Goal: Task Accomplishment & Management: Manage account settings

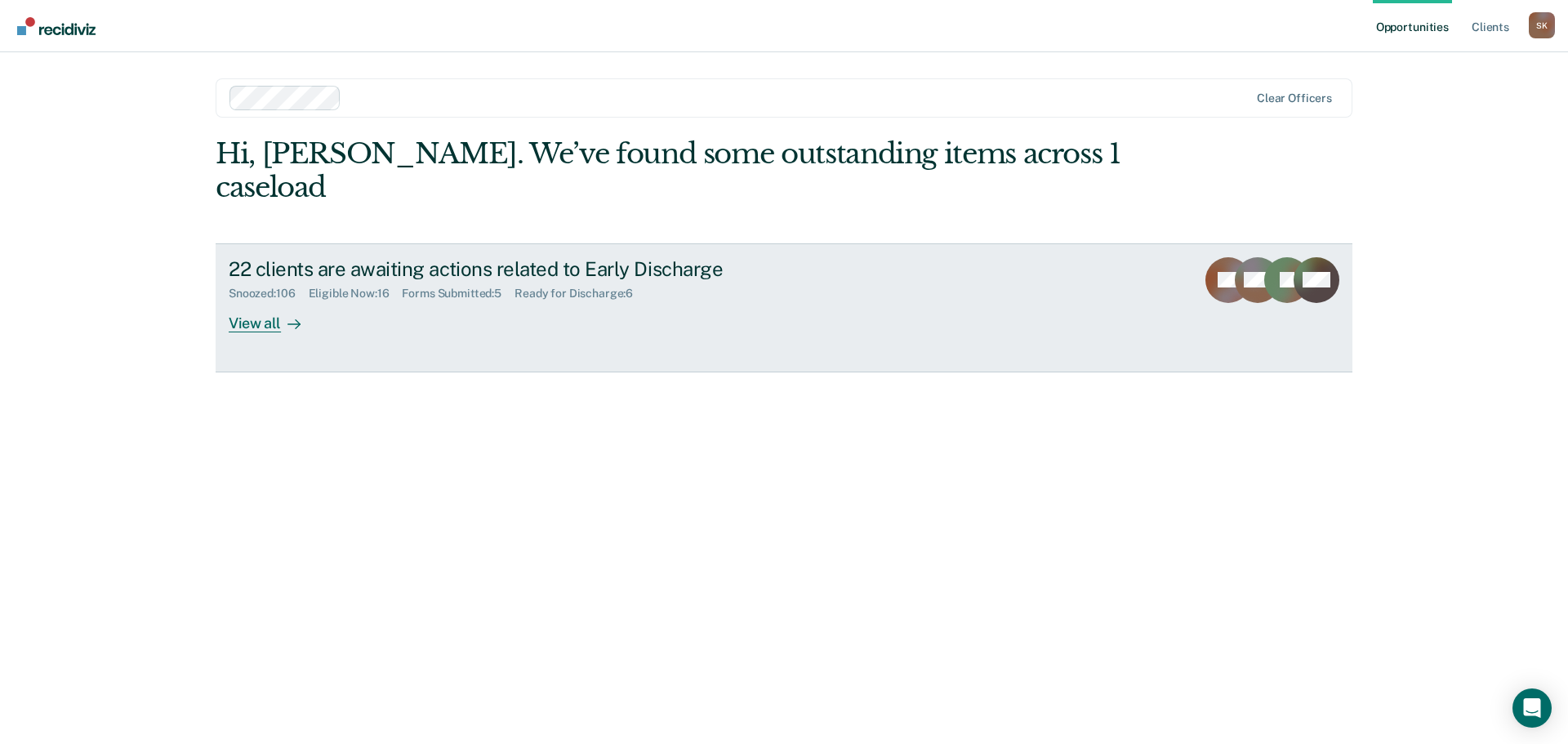
click at [257, 301] on div "View all" at bounding box center [273, 317] width 91 height 32
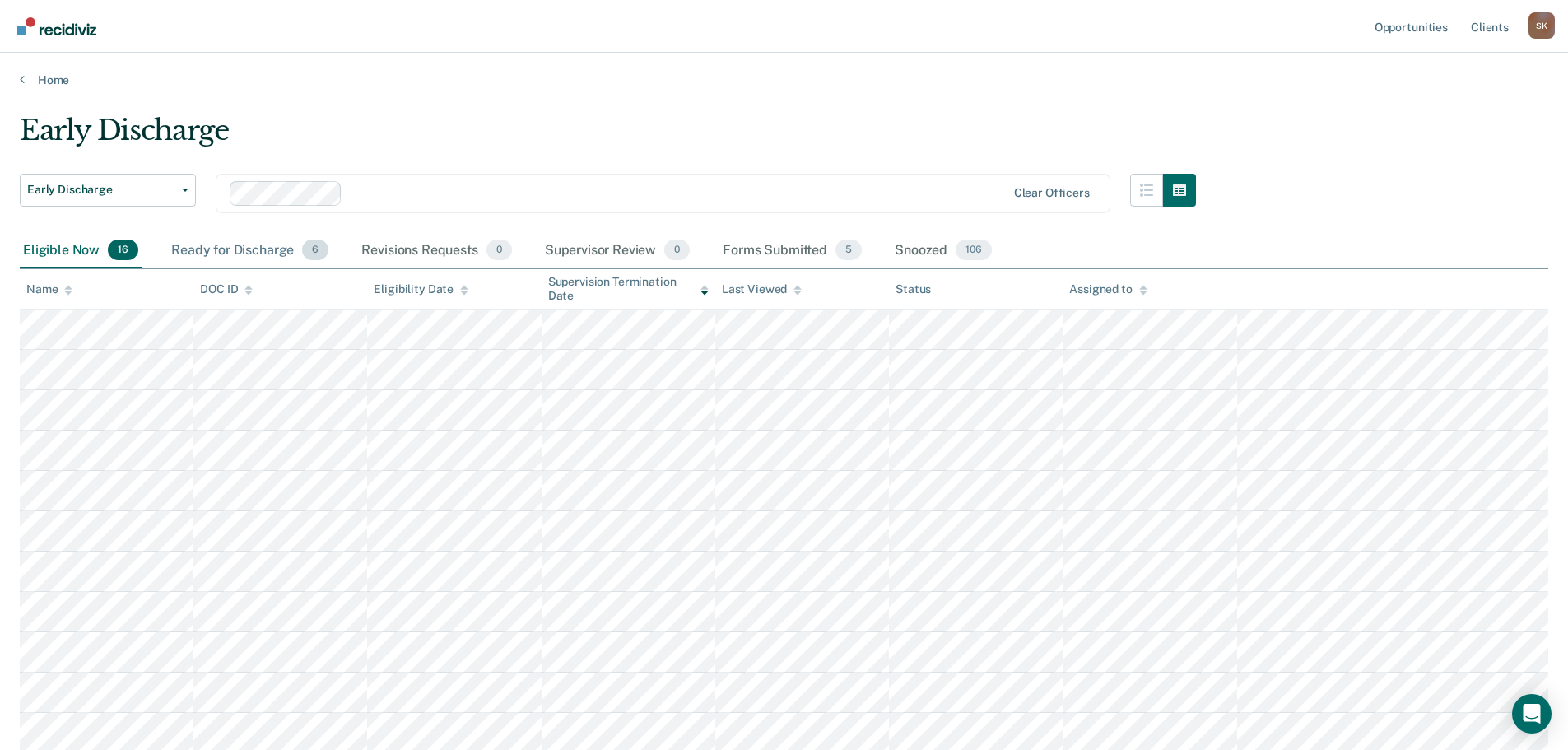
click at [290, 238] on div "Ready for Discharge 6" at bounding box center [250, 251] width 164 height 37
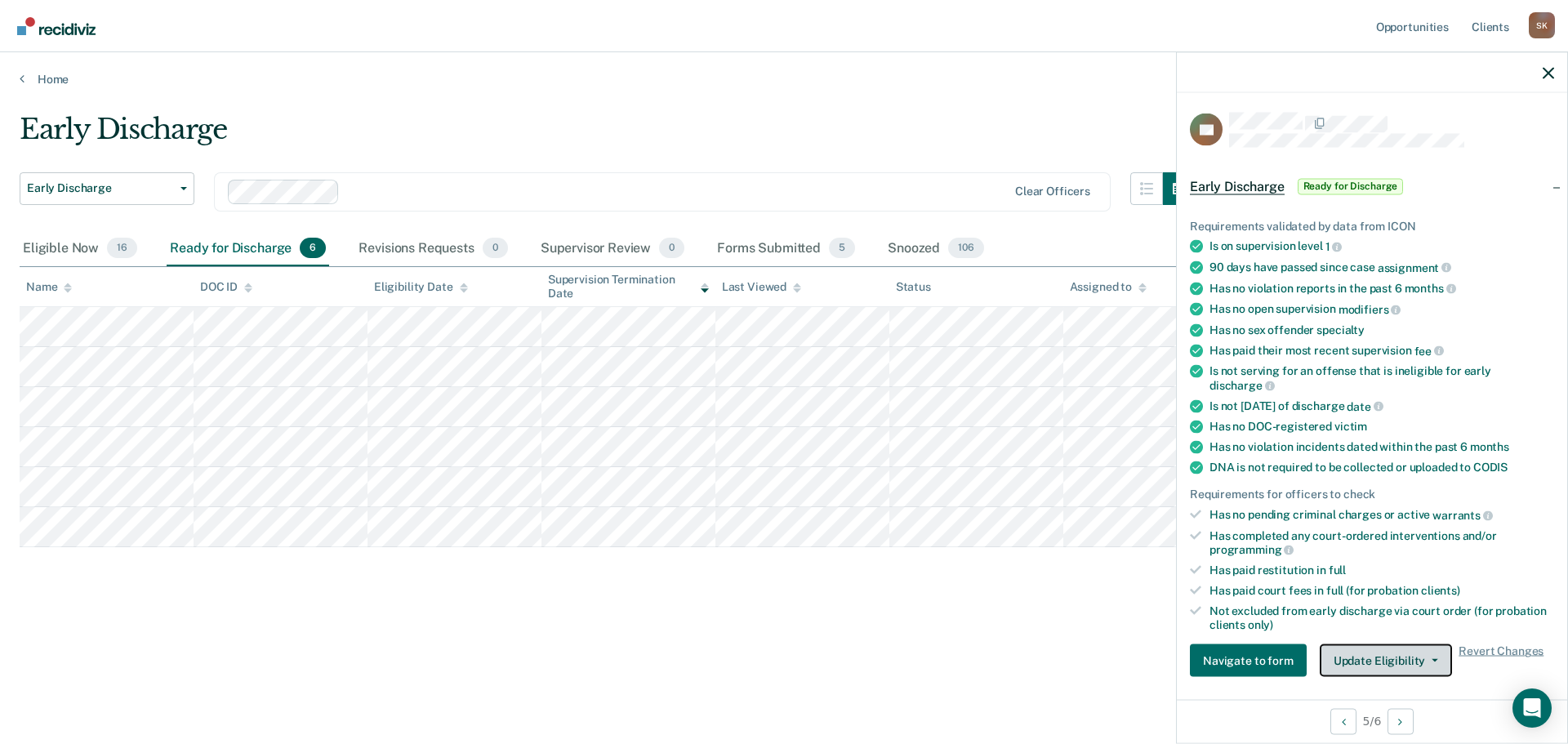
click at [1362, 648] on button "Update Eligibility" at bounding box center [1387, 660] width 133 height 33
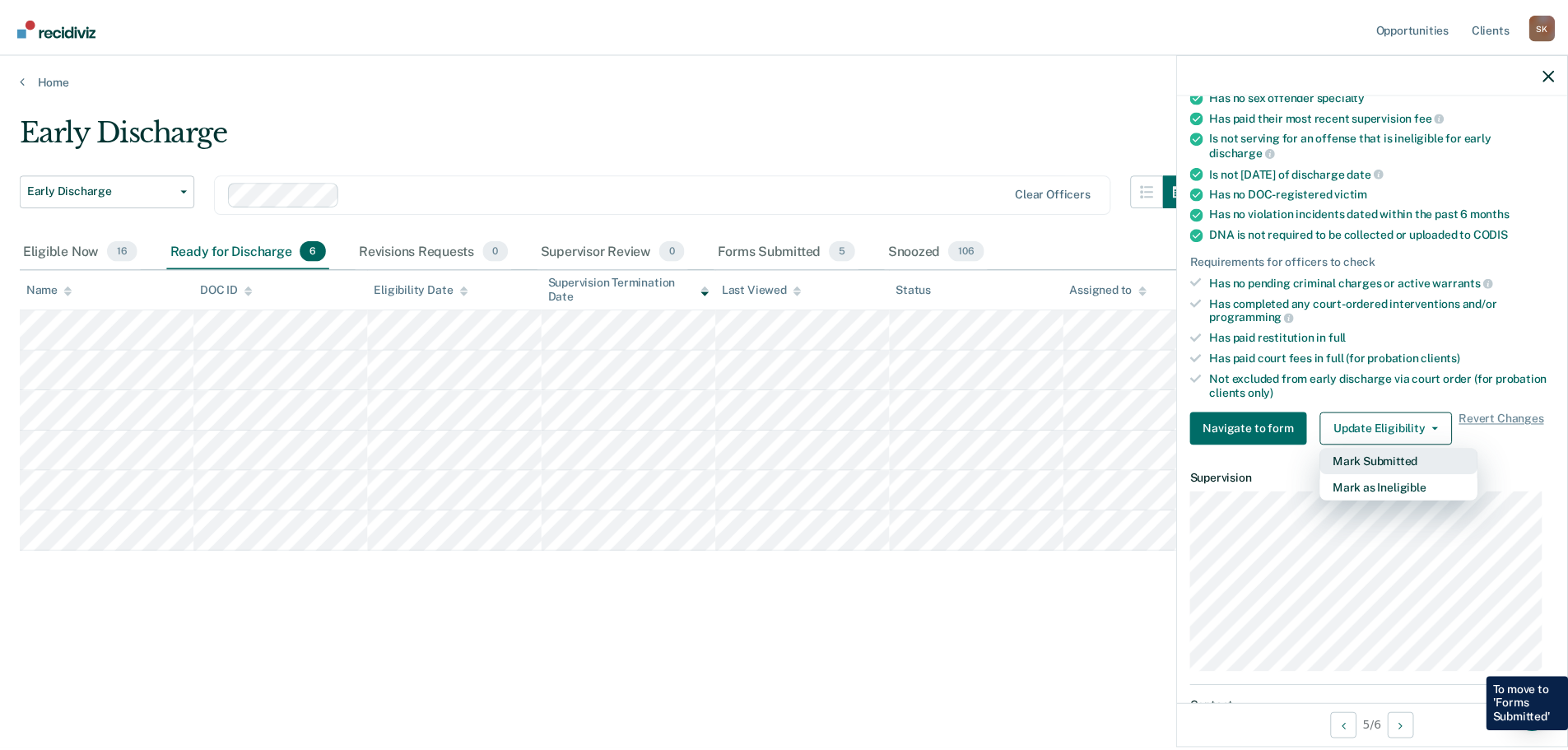
scroll to position [252, 0]
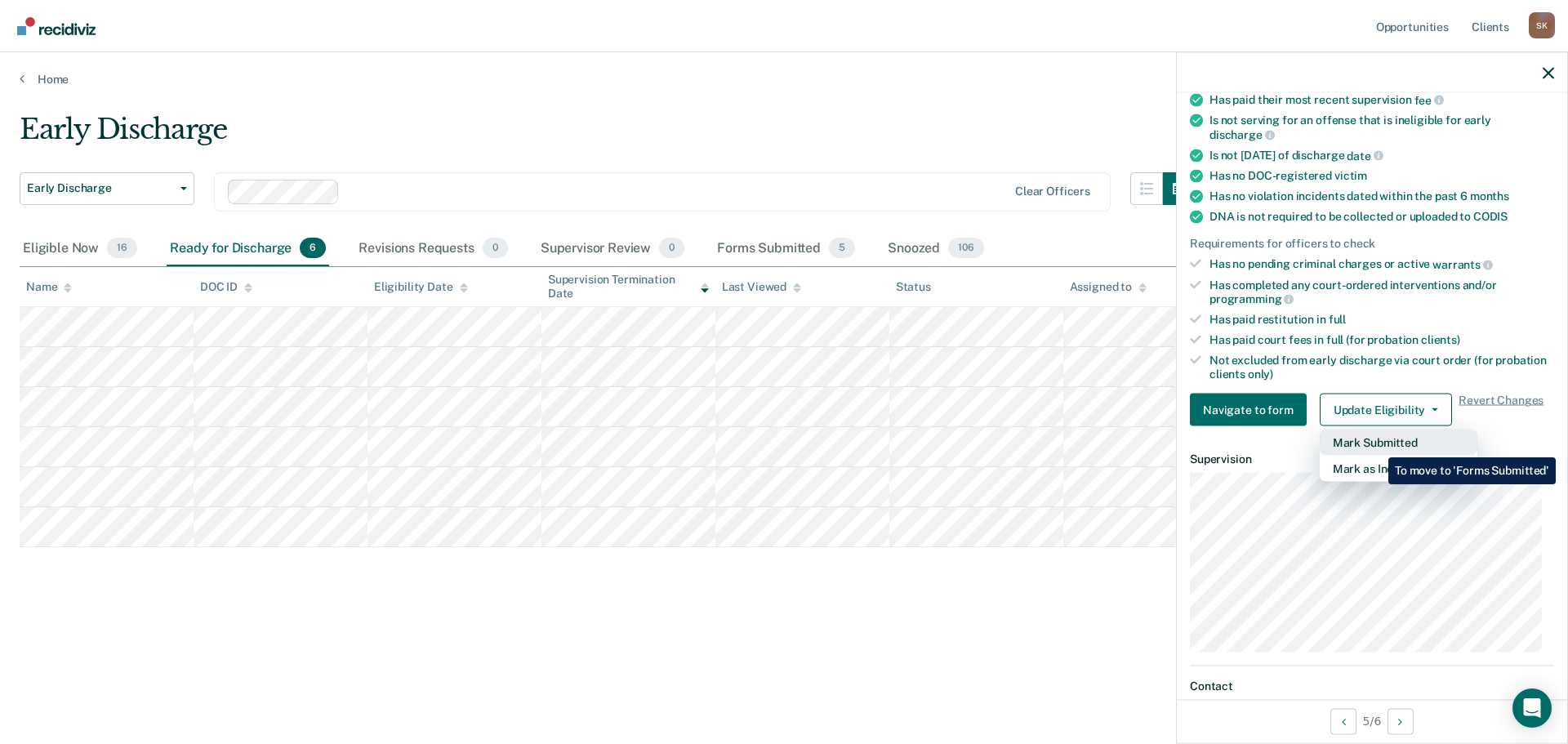
click at [1376, 445] on button "Mark Submitted" at bounding box center [1399, 443] width 158 height 27
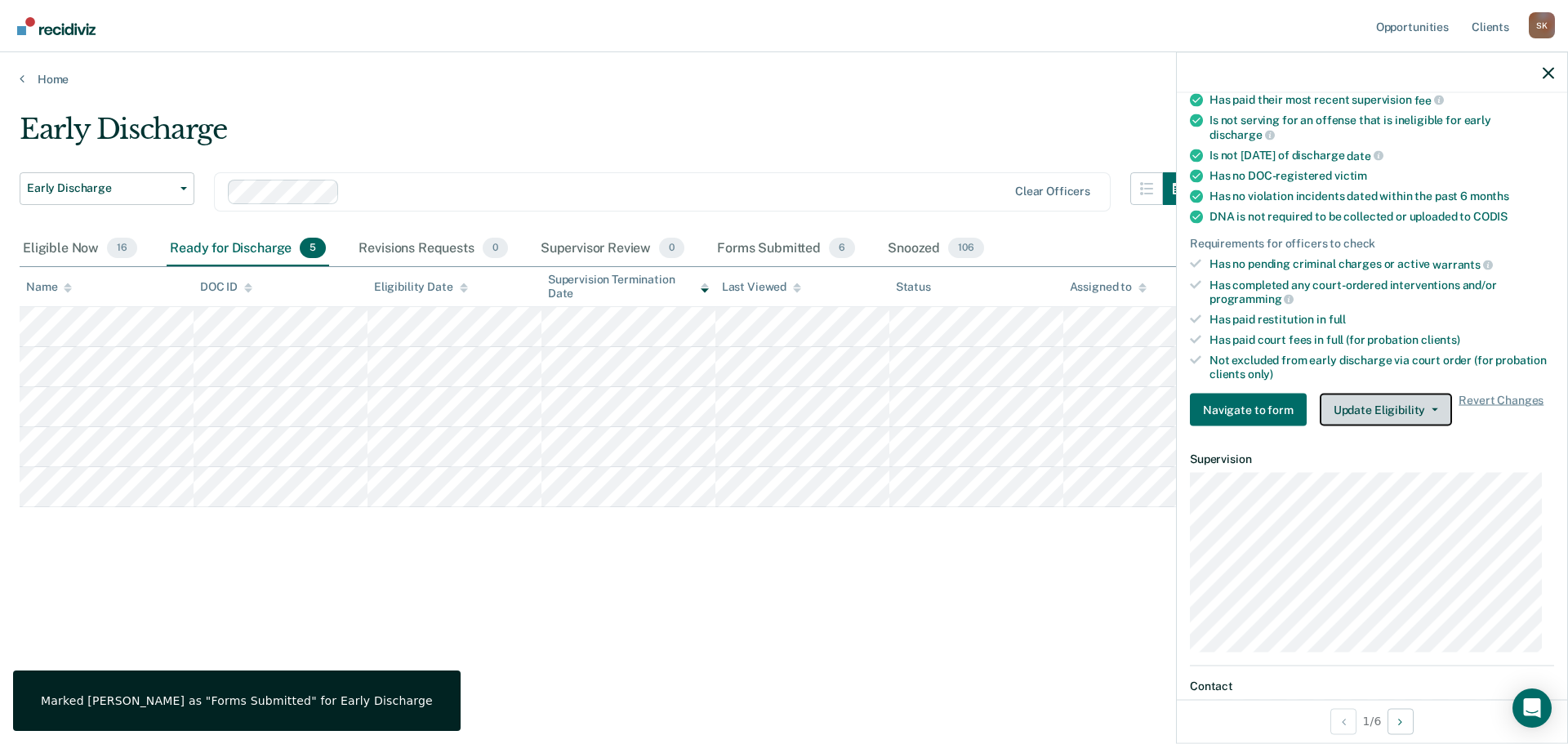
click at [1394, 401] on button "Update Eligibility" at bounding box center [1387, 410] width 133 height 33
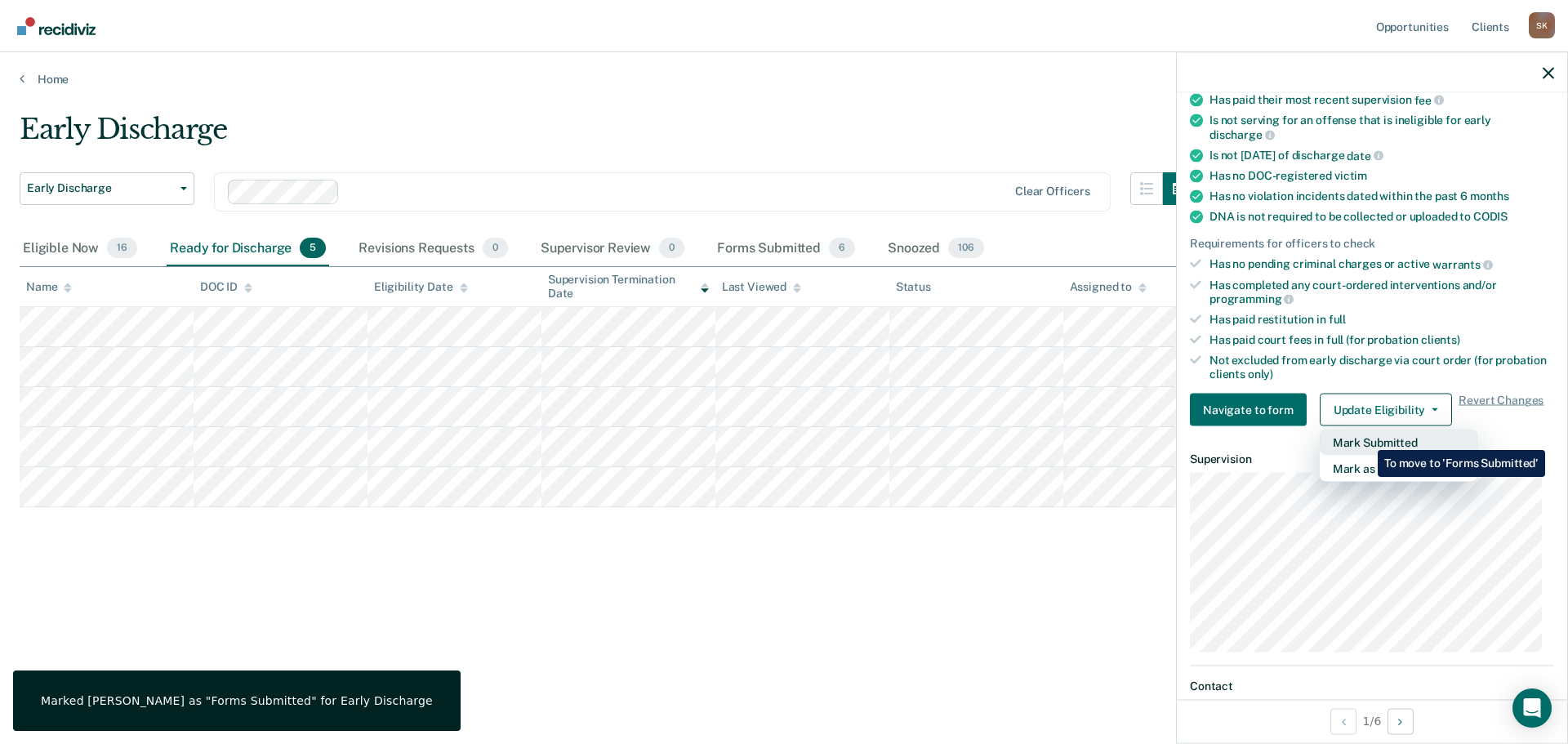
click at [1365, 438] on button "Mark Submitted" at bounding box center [1399, 443] width 158 height 27
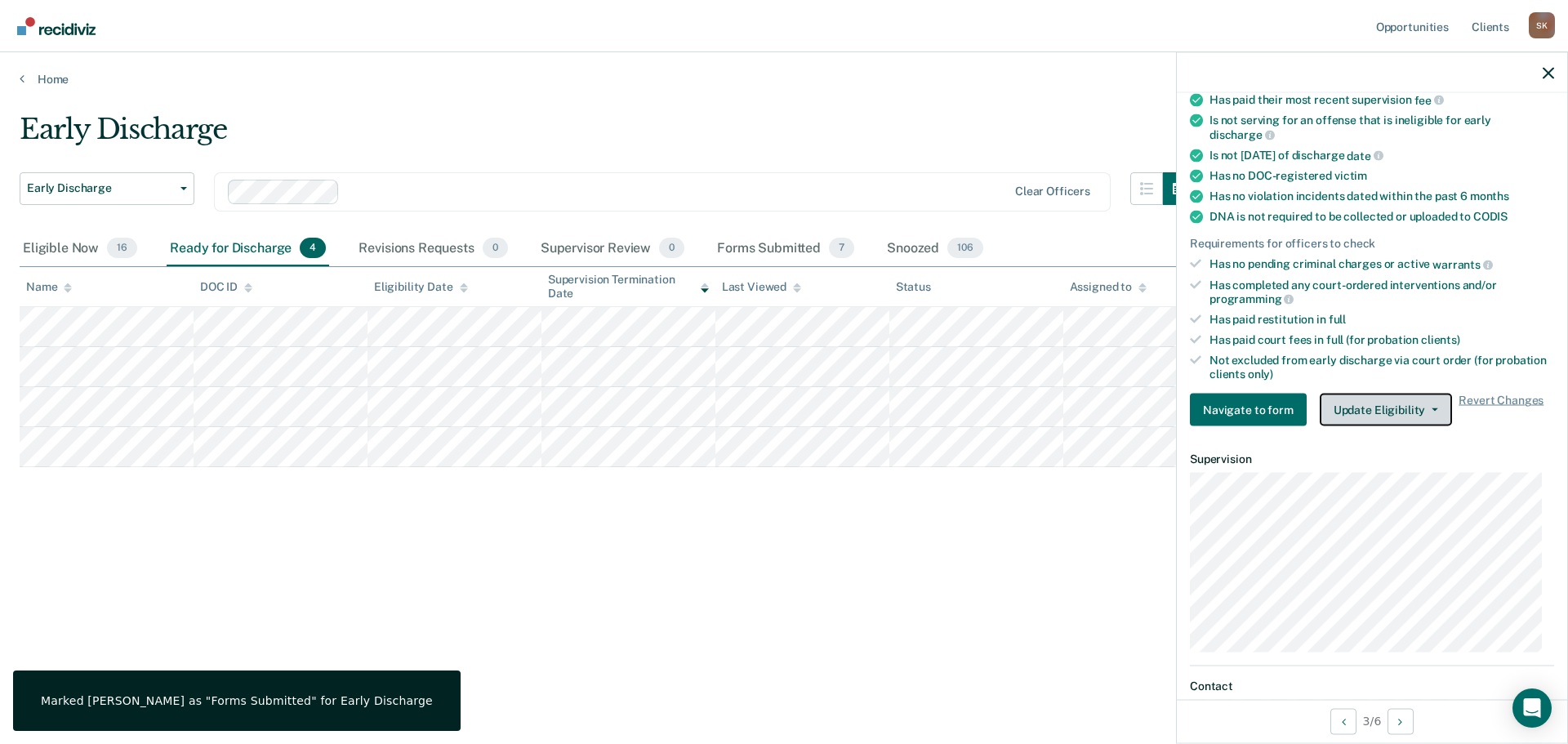
click at [1343, 413] on button "Update Eligibility" at bounding box center [1387, 410] width 133 height 33
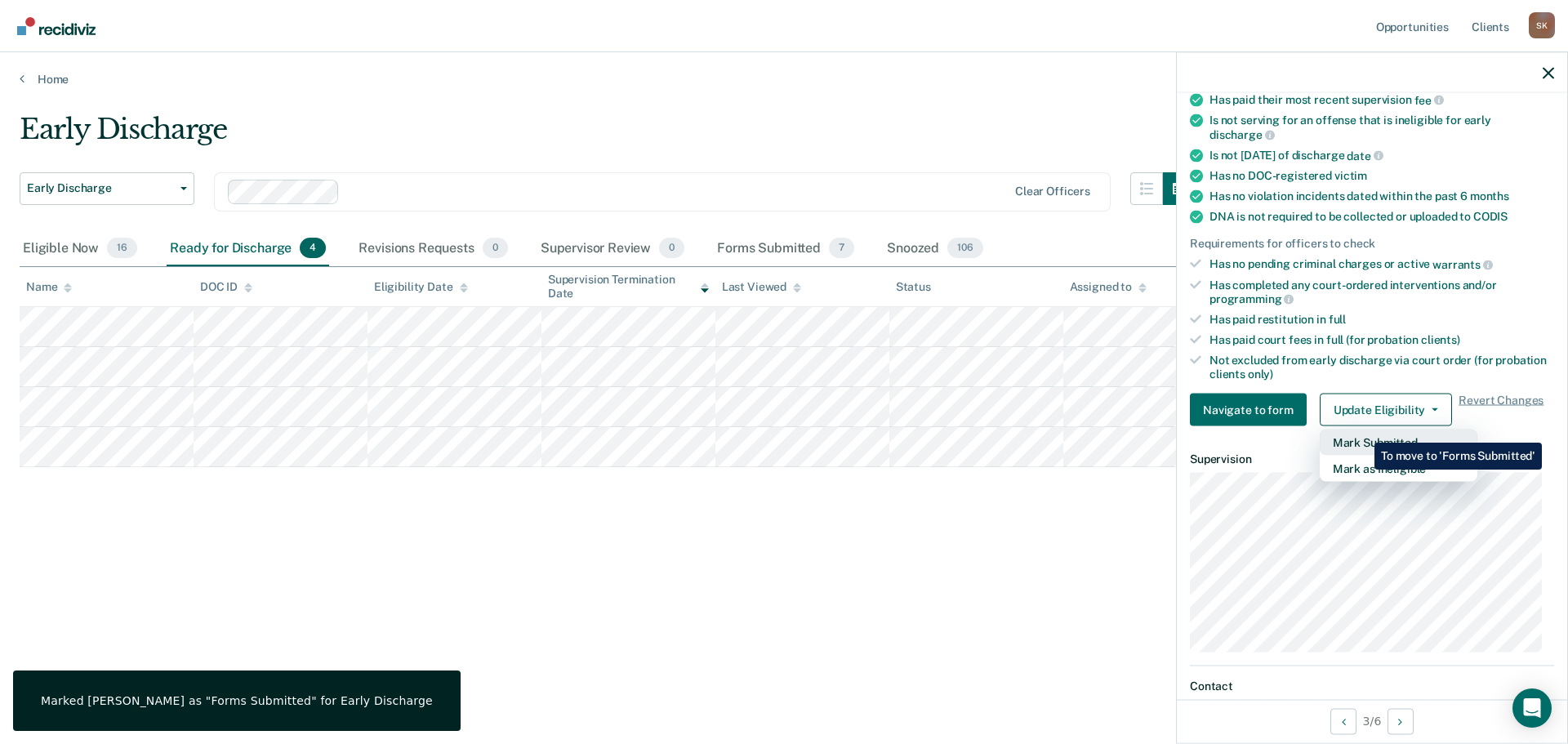
click at [1363, 430] on button "Mark Submitted" at bounding box center [1399, 443] width 158 height 27
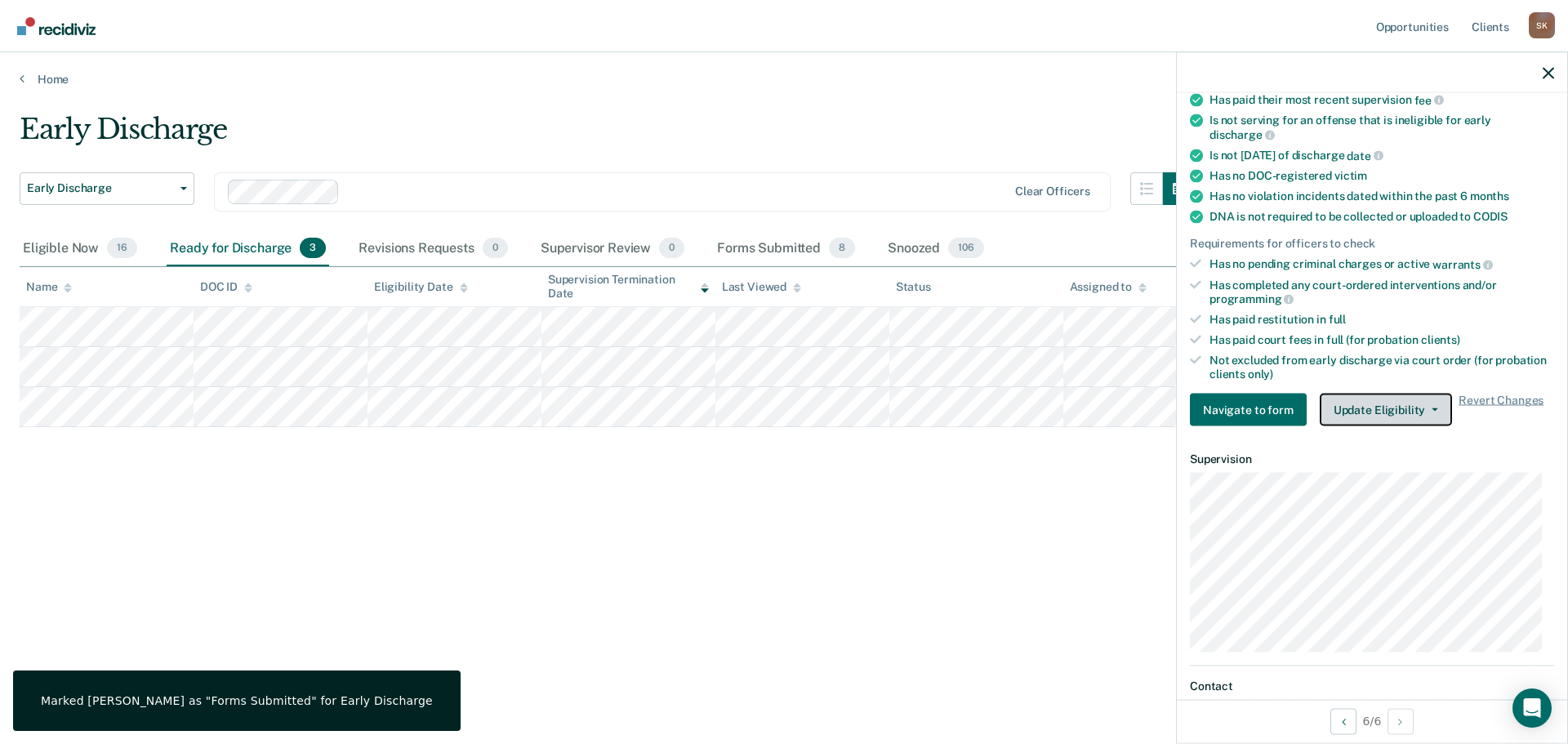
click at [1385, 405] on button "Update Eligibility" at bounding box center [1387, 410] width 133 height 33
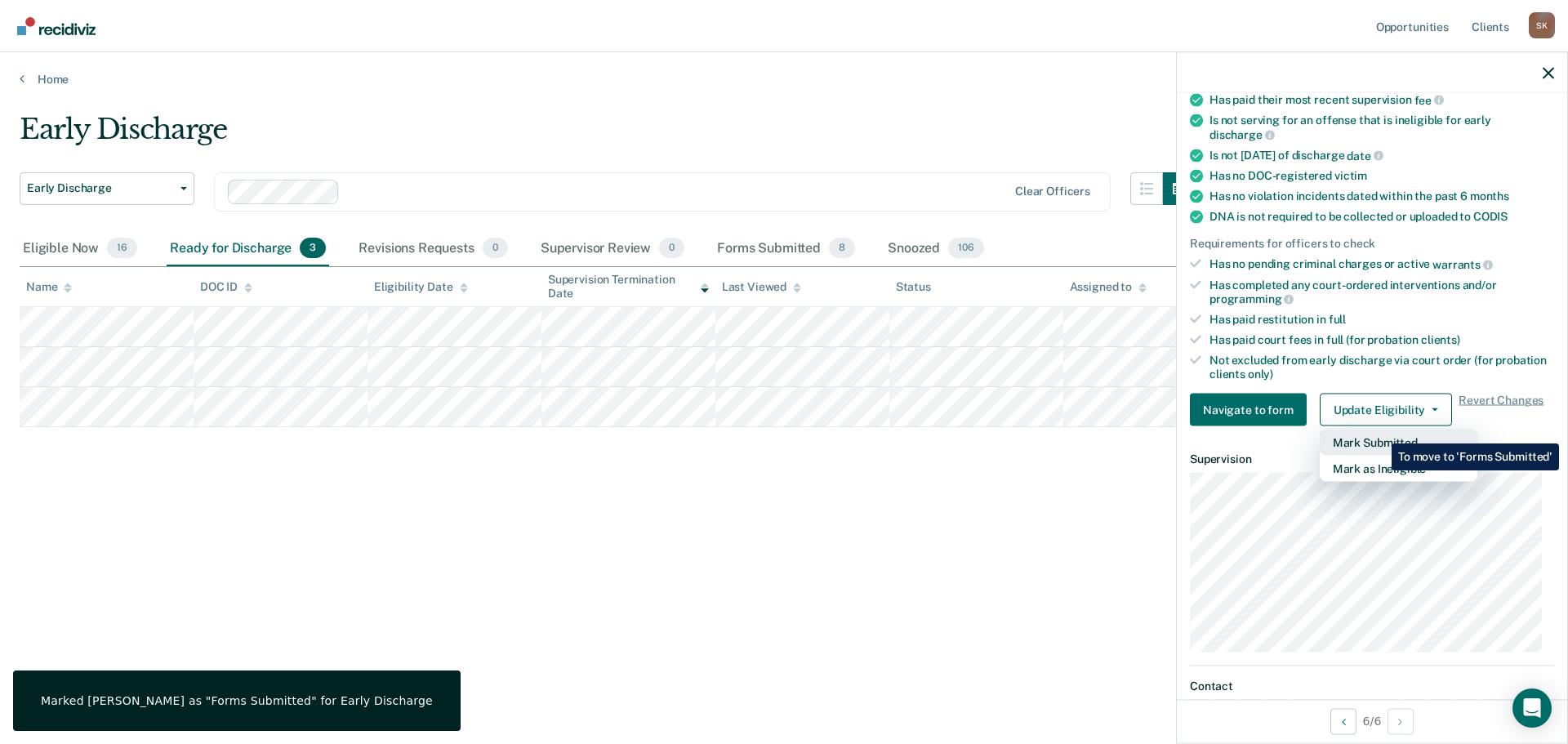
click at [1380, 431] on button "Mark Submitted" at bounding box center [1399, 443] width 158 height 27
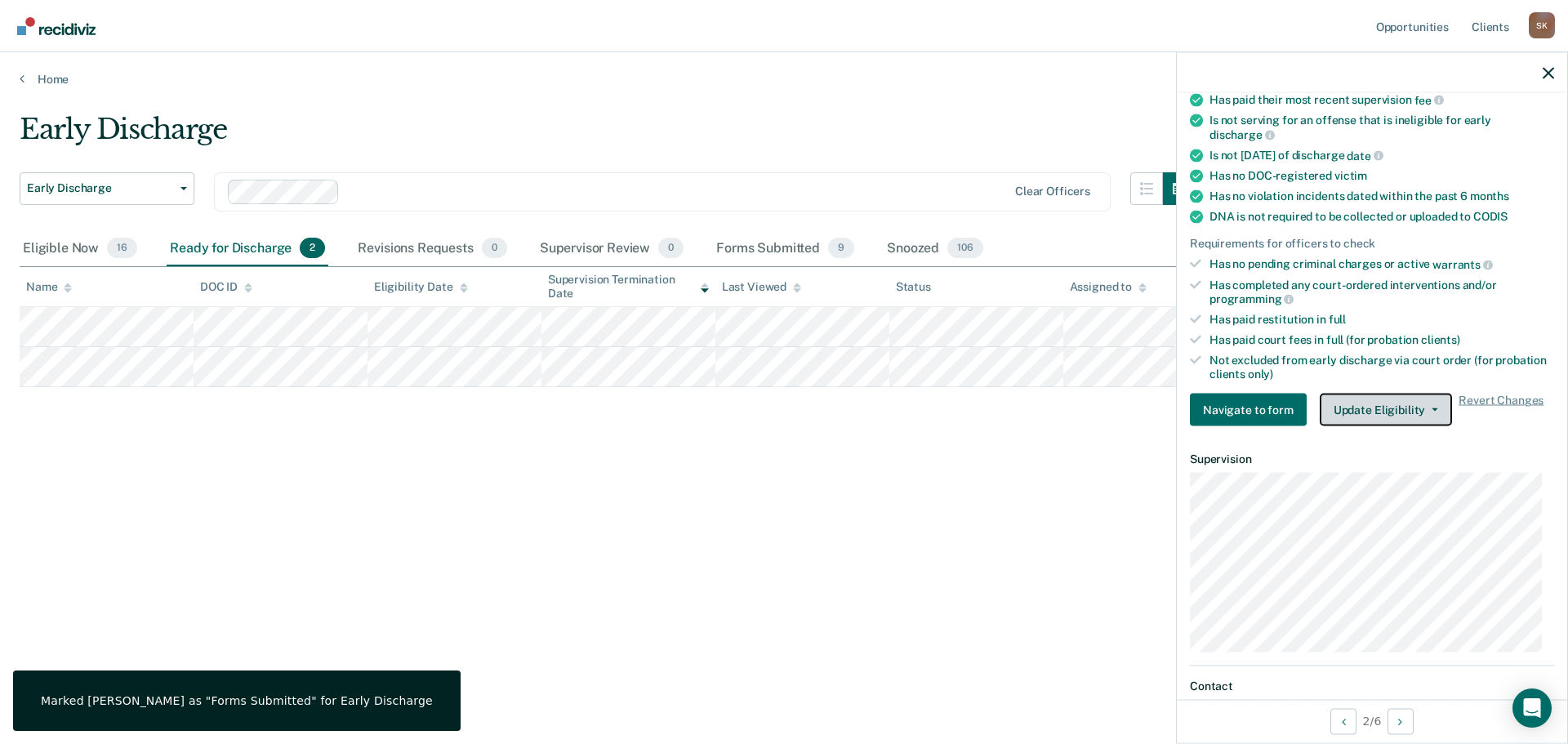
click at [1360, 420] on button "Update Eligibility" at bounding box center [1387, 410] width 133 height 33
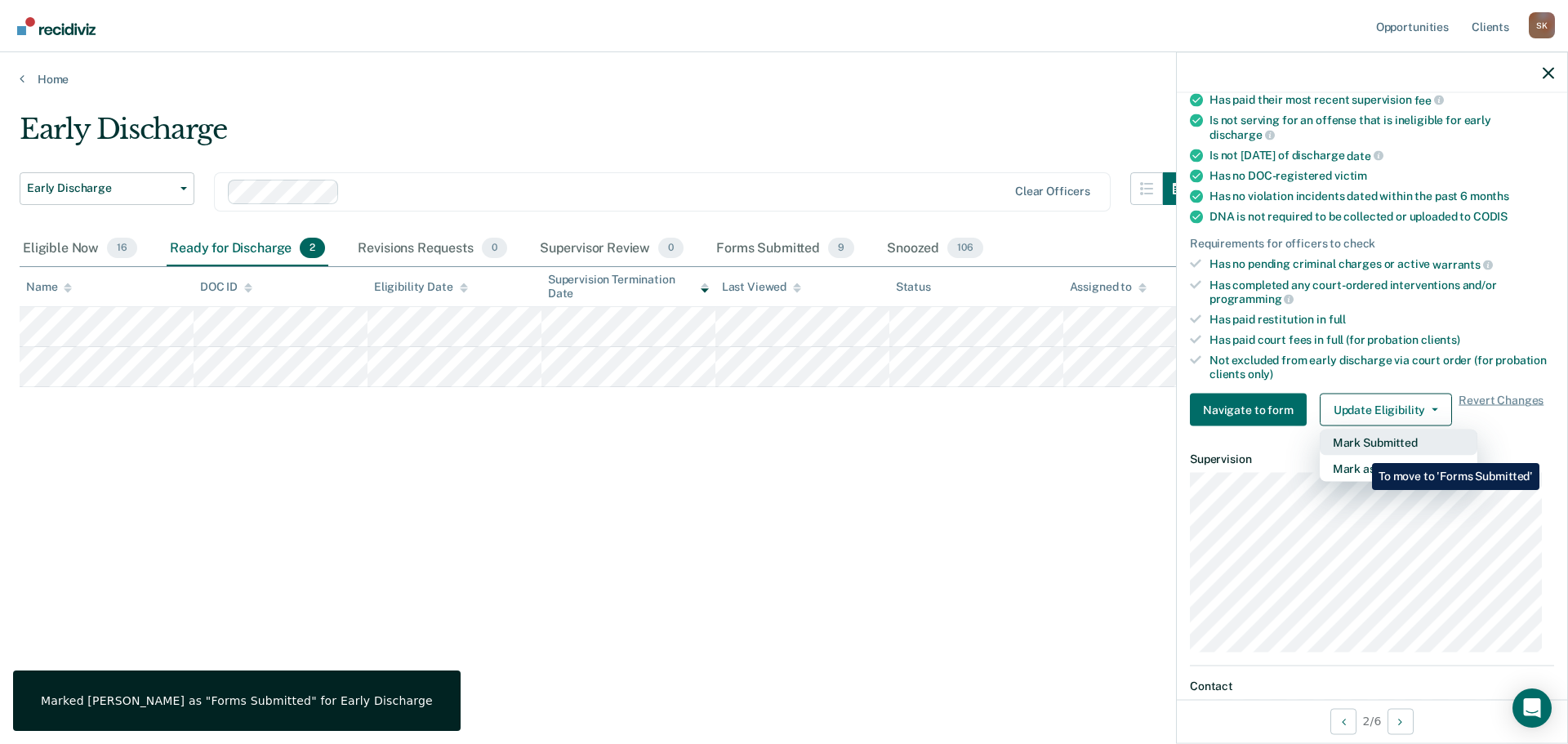
click at [1360, 451] on button "Mark Submitted" at bounding box center [1399, 443] width 158 height 27
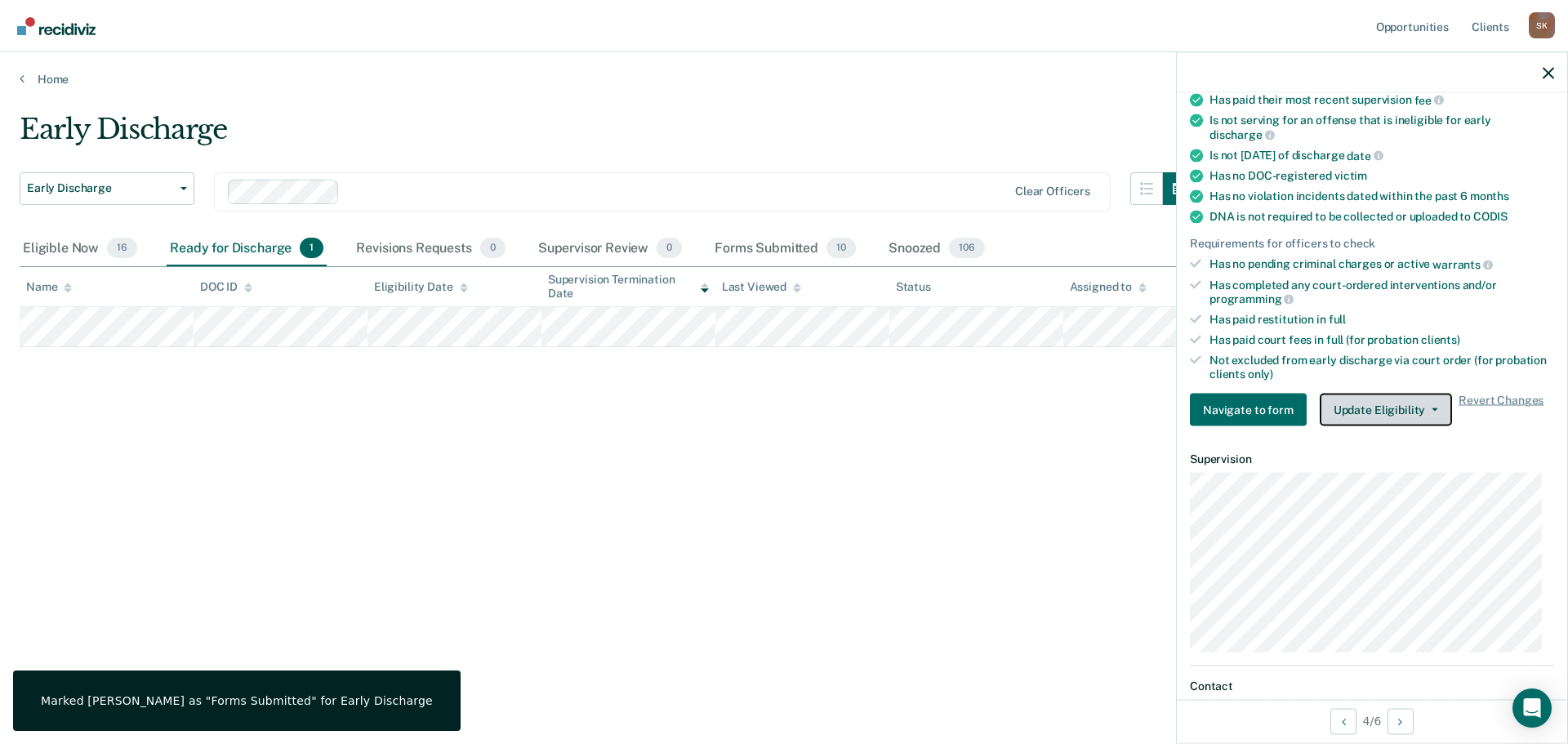
click at [1358, 416] on button "Update Eligibility" at bounding box center [1387, 410] width 133 height 33
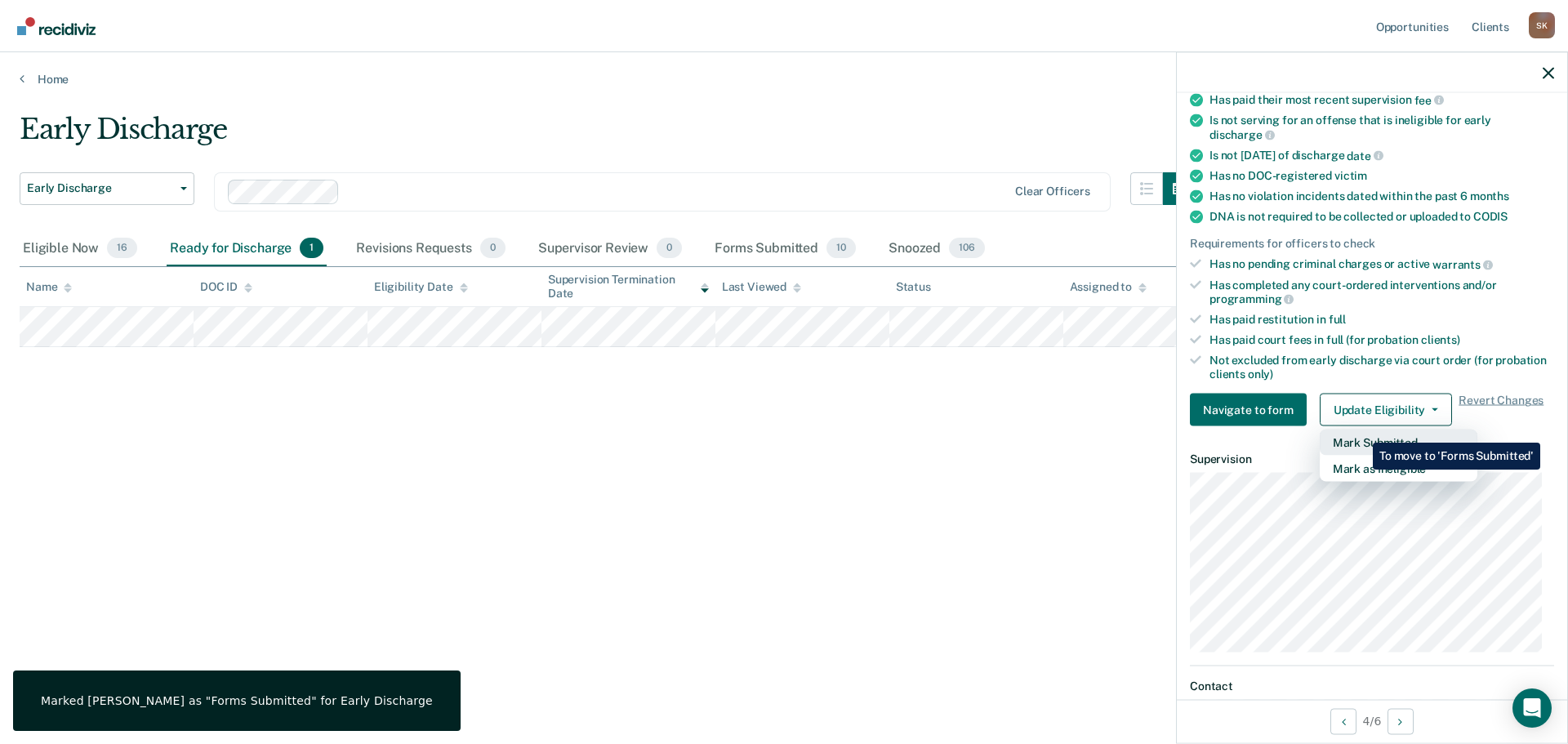
click at [1361, 433] on button "Mark Submitted" at bounding box center [1399, 443] width 158 height 27
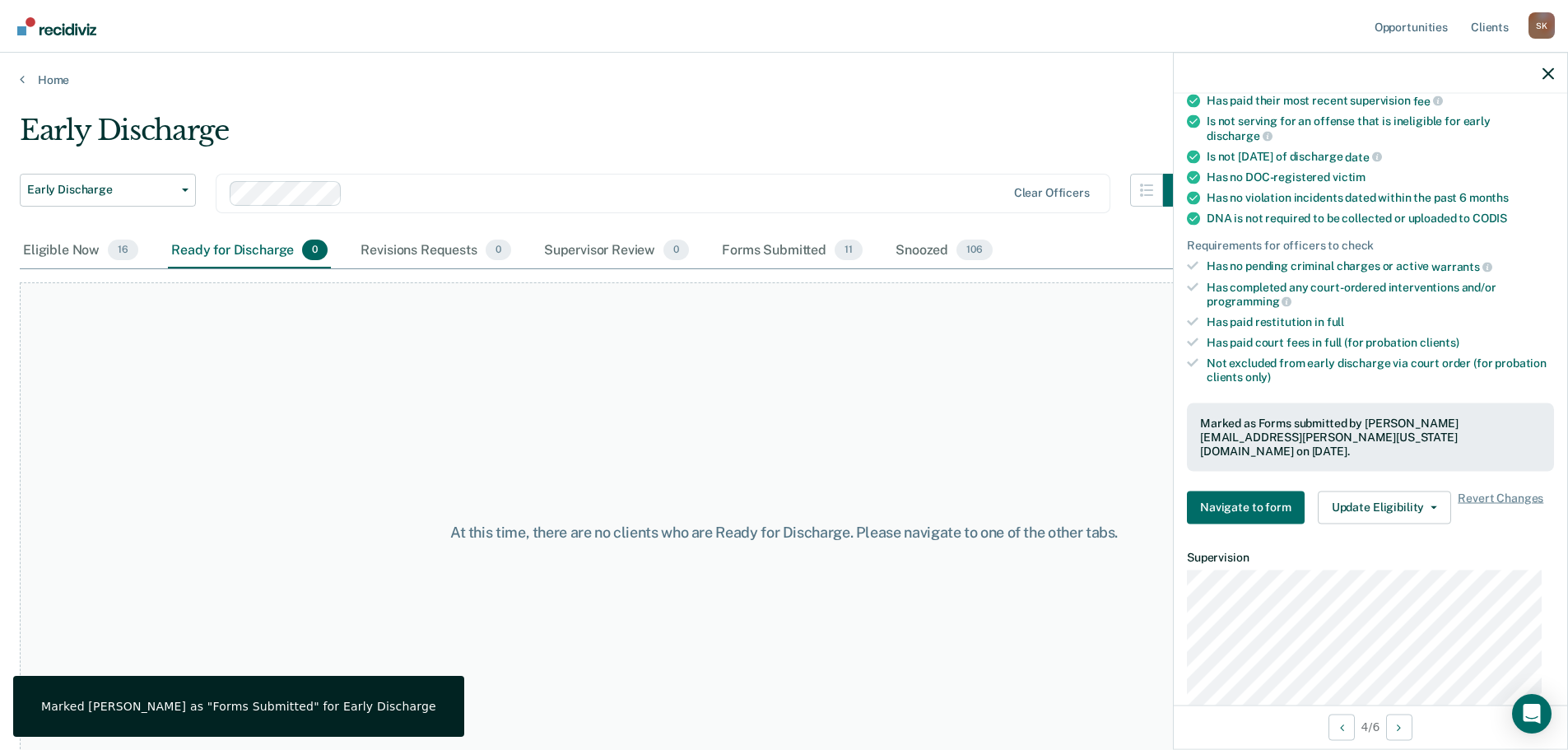
click at [63, 231] on div "Early Discharge Early Discharge" at bounding box center [108, 203] width 177 height 59
click at [65, 243] on div "Eligible Now 16" at bounding box center [80, 251] width 122 height 37
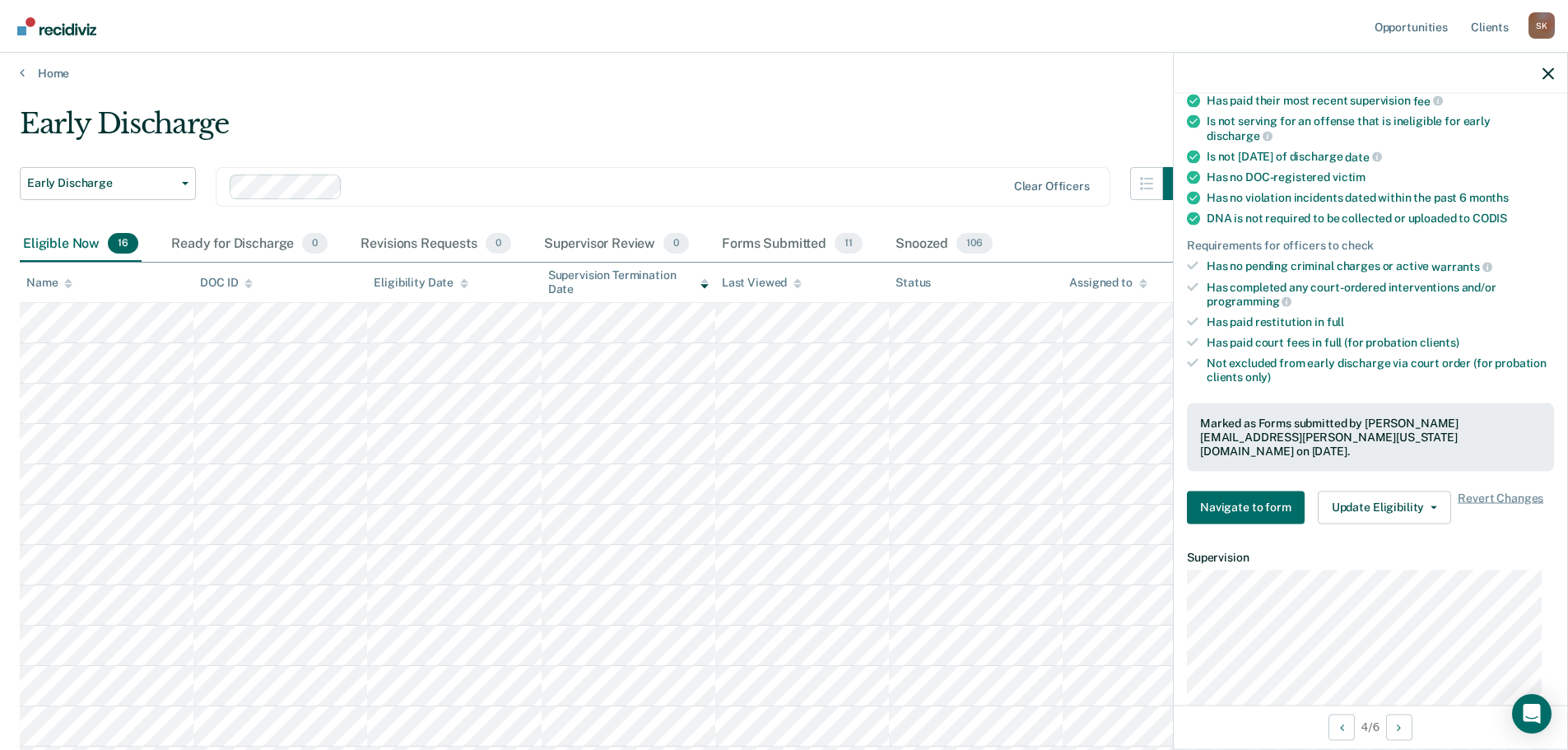
scroll to position [0, 0]
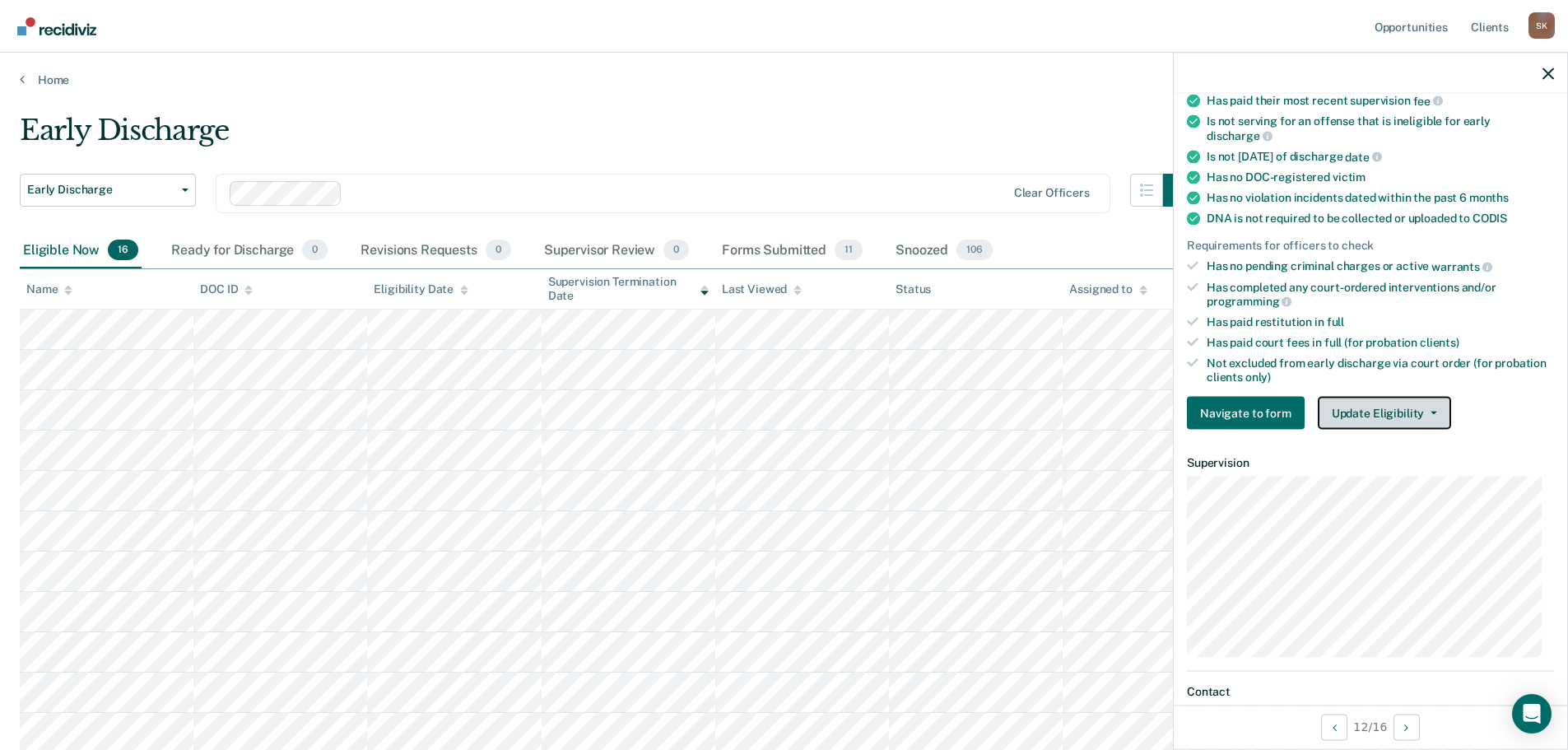
click at [1378, 423] on button "Update Eligibility" at bounding box center [1384, 413] width 134 height 33
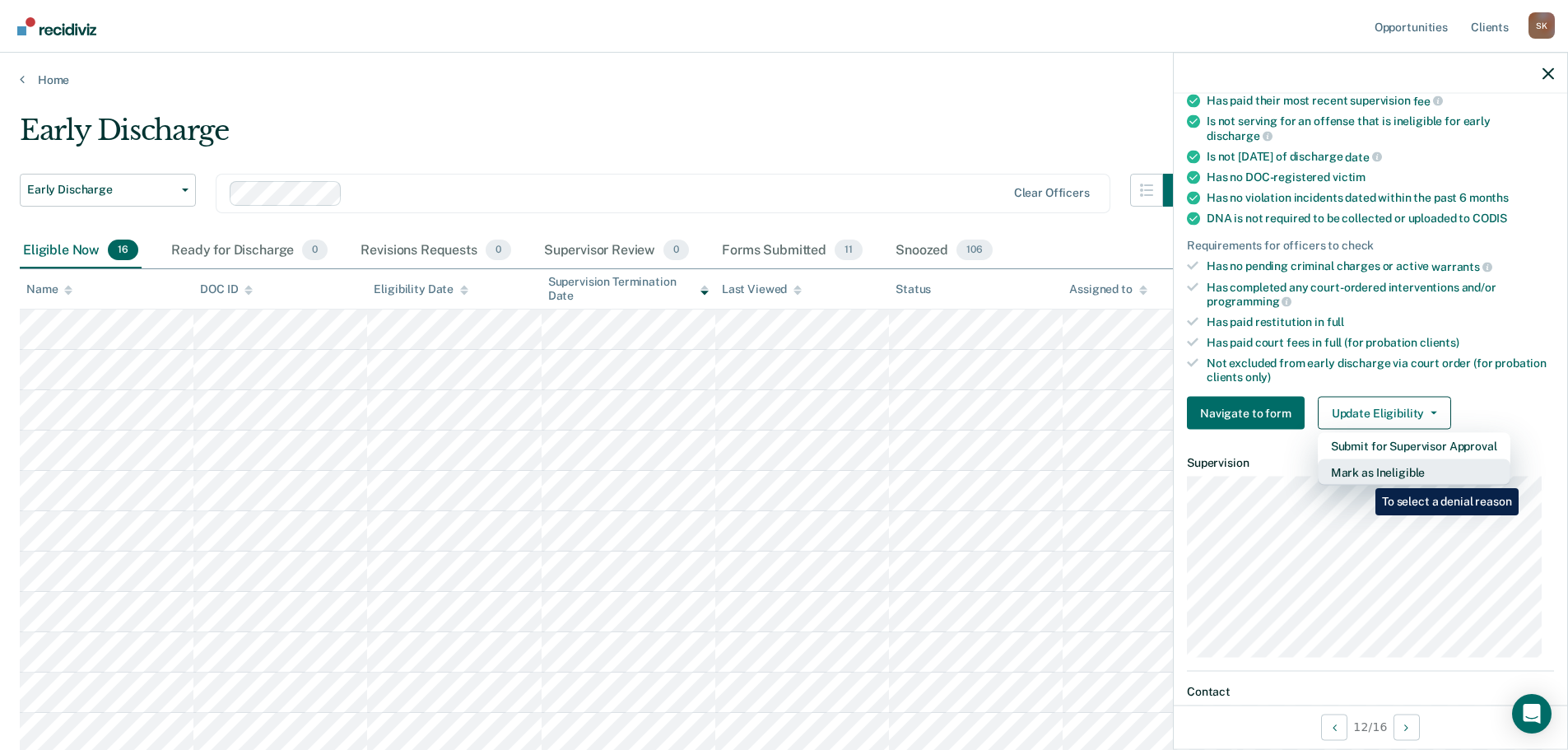
click at [1363, 476] on button "Mark as Ineligible" at bounding box center [1414, 473] width 193 height 27
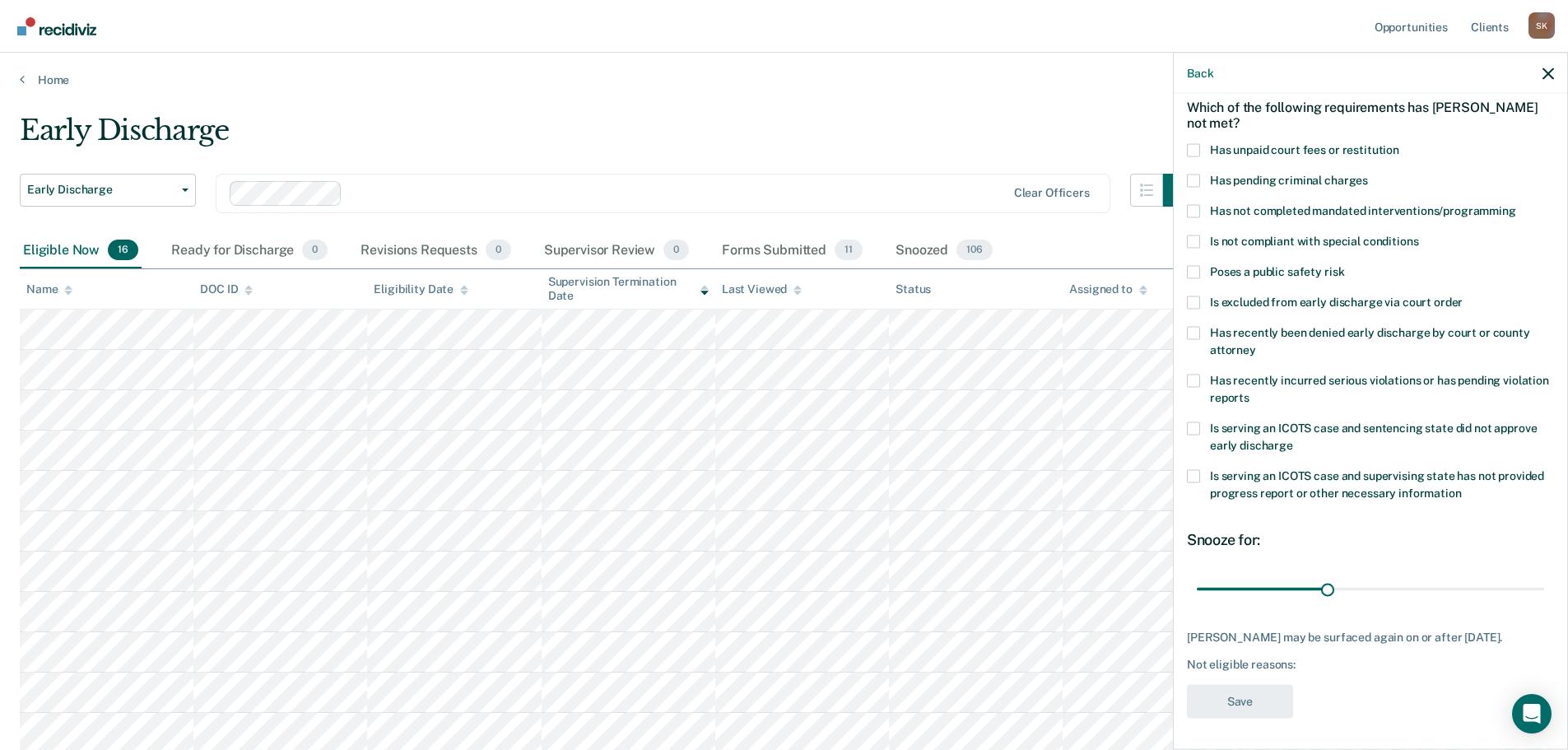
click at [1196, 380] on span at bounding box center [1193, 380] width 13 height 13
click at [1249, 391] on input "Has recently incurred serious violations or has pending violation reports" at bounding box center [1249, 391] width 0 height 0
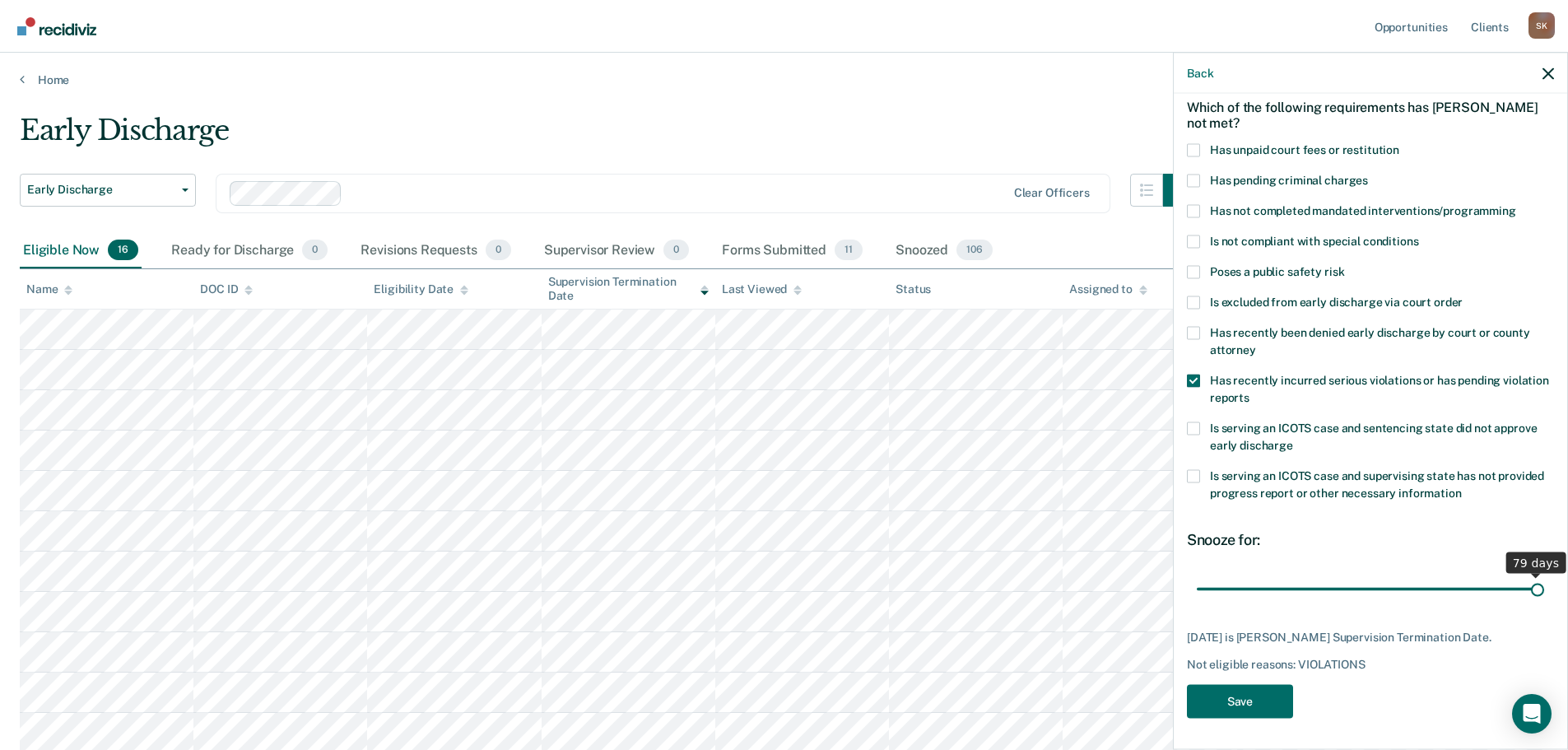
drag, startPoint x: 1326, startPoint y: 589, endPoint x: 1547, endPoint y: 590, distance: 221.0
type input "79"
click at [1544, 590] on input "range" at bounding box center [1370, 589] width 348 height 29
click at [1252, 701] on button "Save" at bounding box center [1239, 701] width 106 height 34
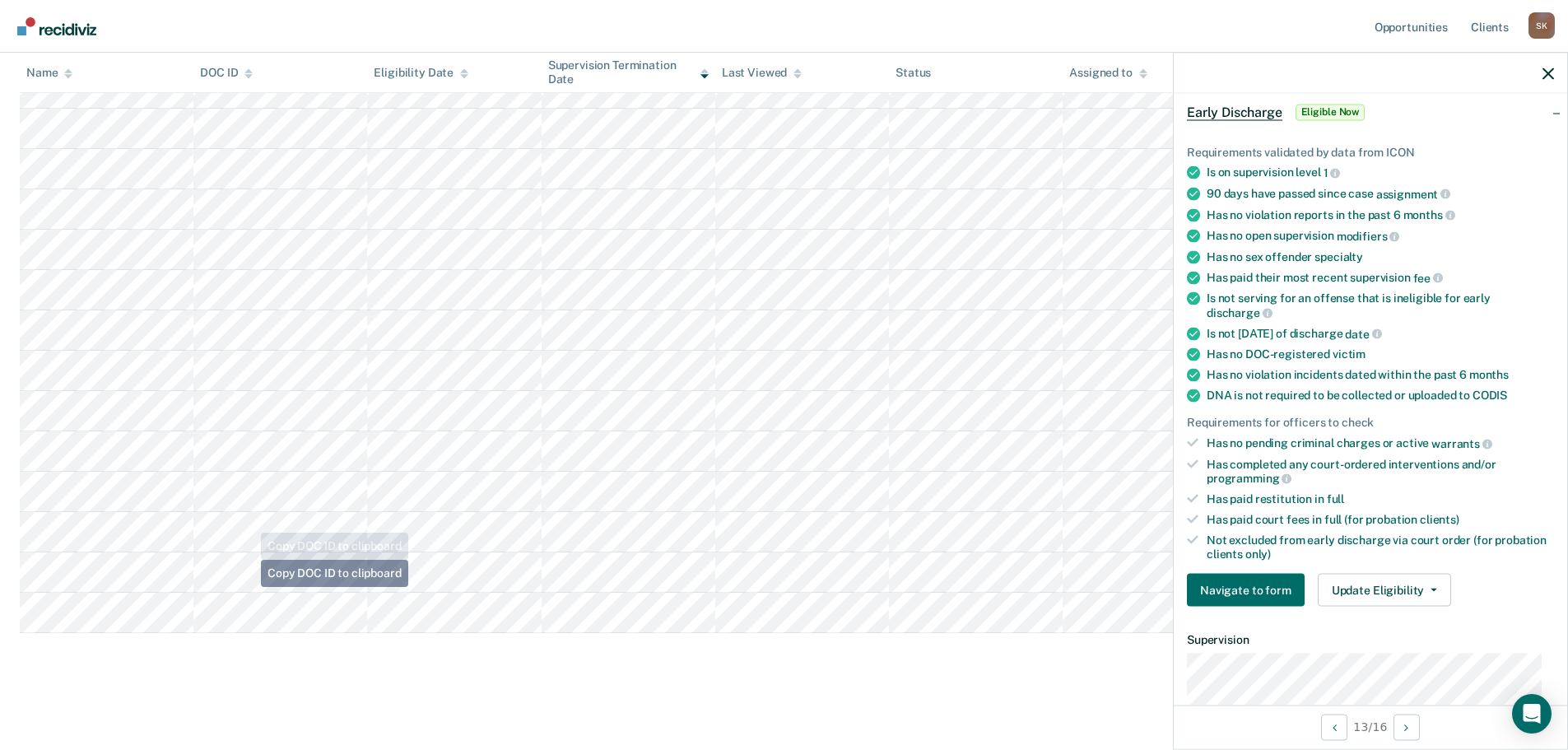
scroll to position [284, 0]
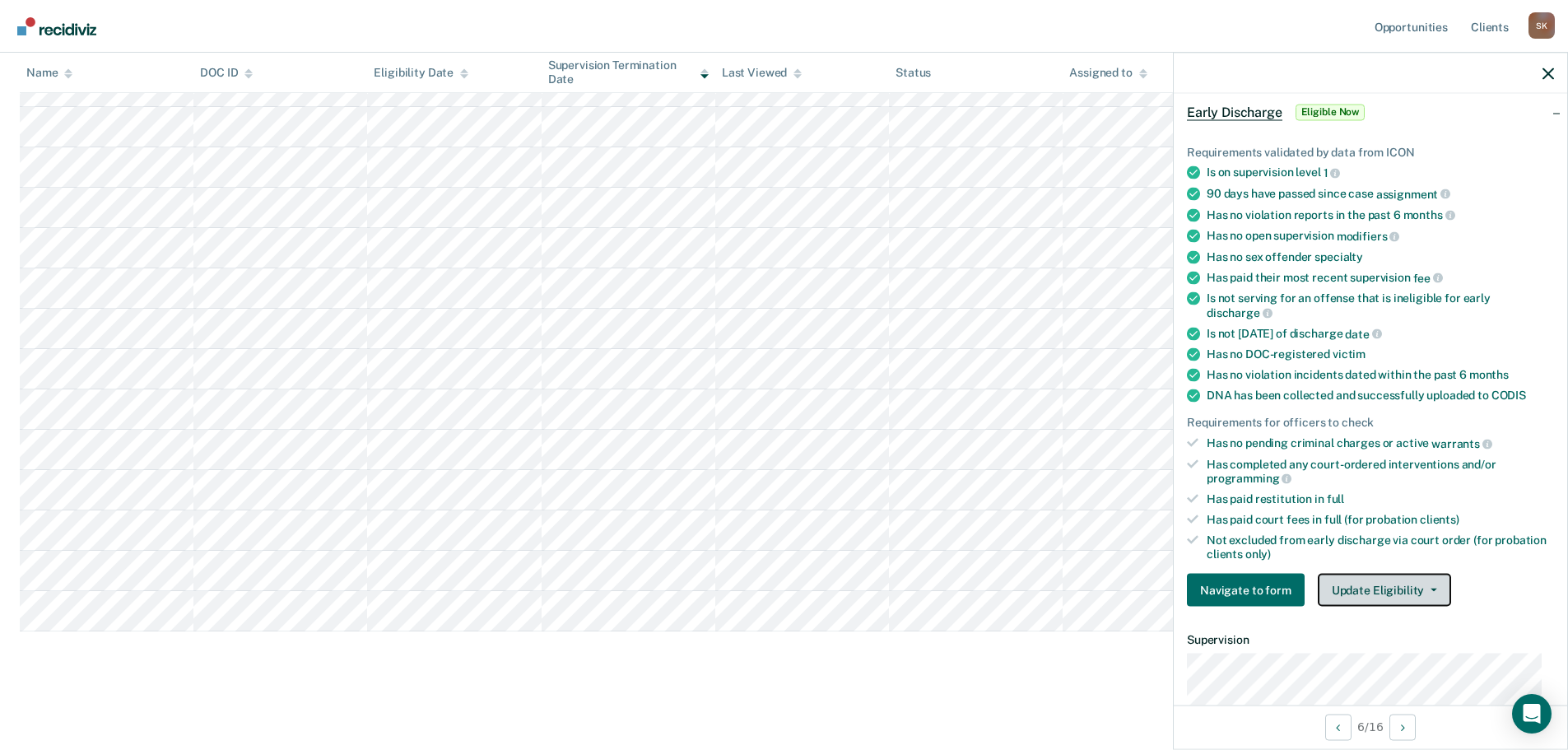
click at [1383, 596] on button "Update Eligibility" at bounding box center [1384, 589] width 134 height 33
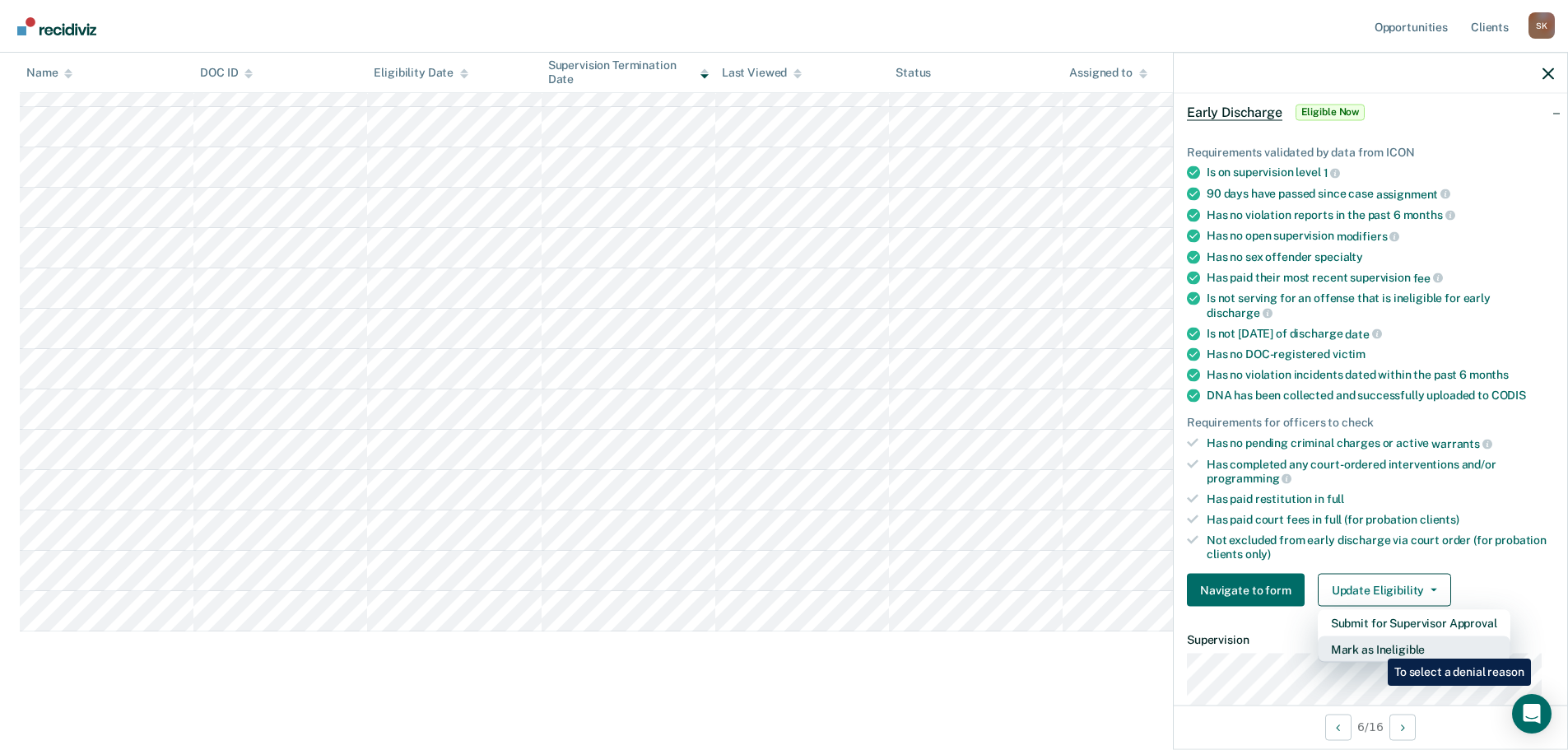
click at [1375, 647] on button "Mark as Ineligible" at bounding box center [1414, 650] width 193 height 27
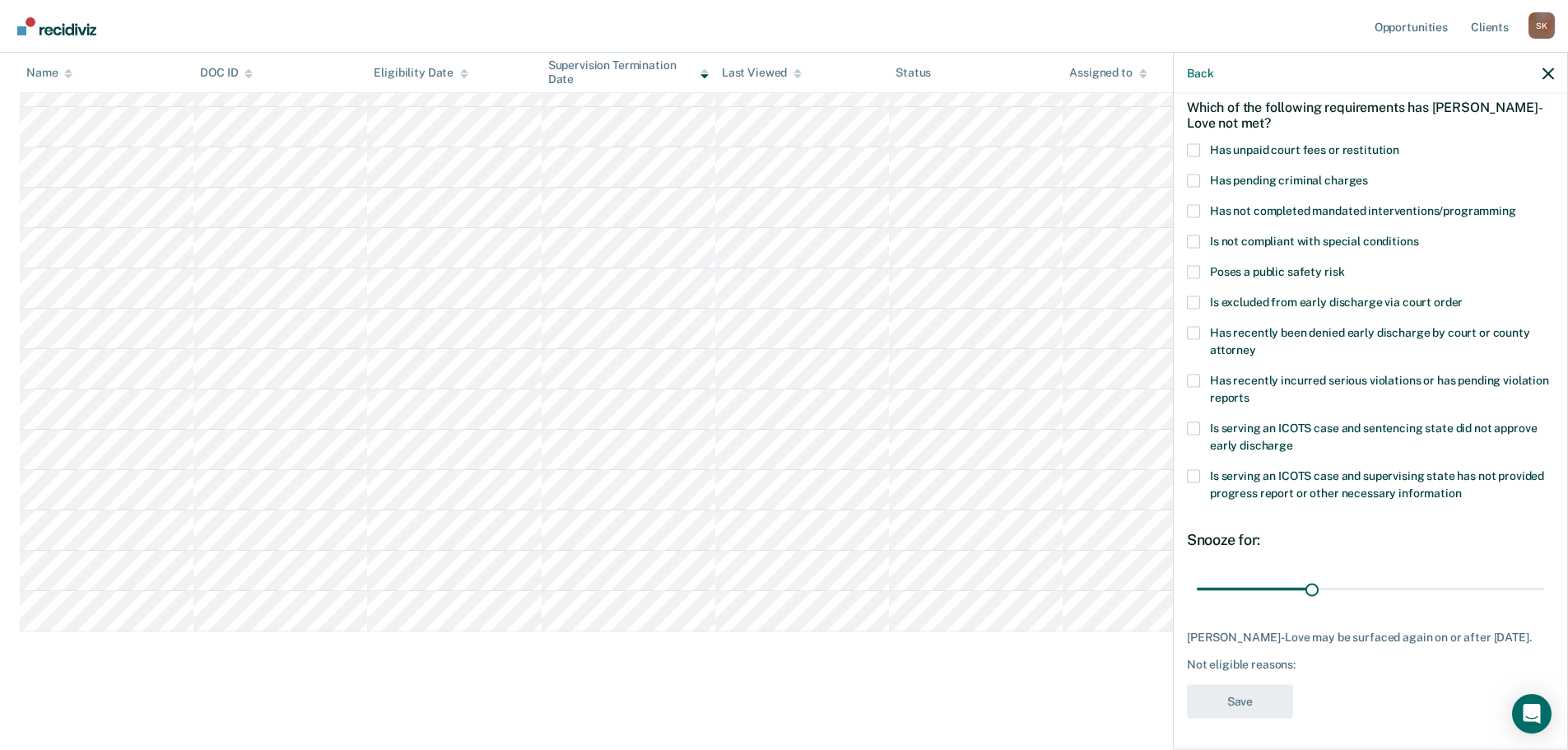
click at [1232, 154] on span "Has unpaid court fees or restitution" at bounding box center [1304, 149] width 189 height 13
click at [1399, 144] on input "Has unpaid court fees or restitution" at bounding box center [1399, 144] width 0 height 0
click at [1224, 210] on span "Has not completed mandated interventions/programming" at bounding box center [1362, 210] width 306 height 13
click at [1515, 204] on input "Has not completed mandated interventions/programming" at bounding box center [1515, 204] width 0 height 0
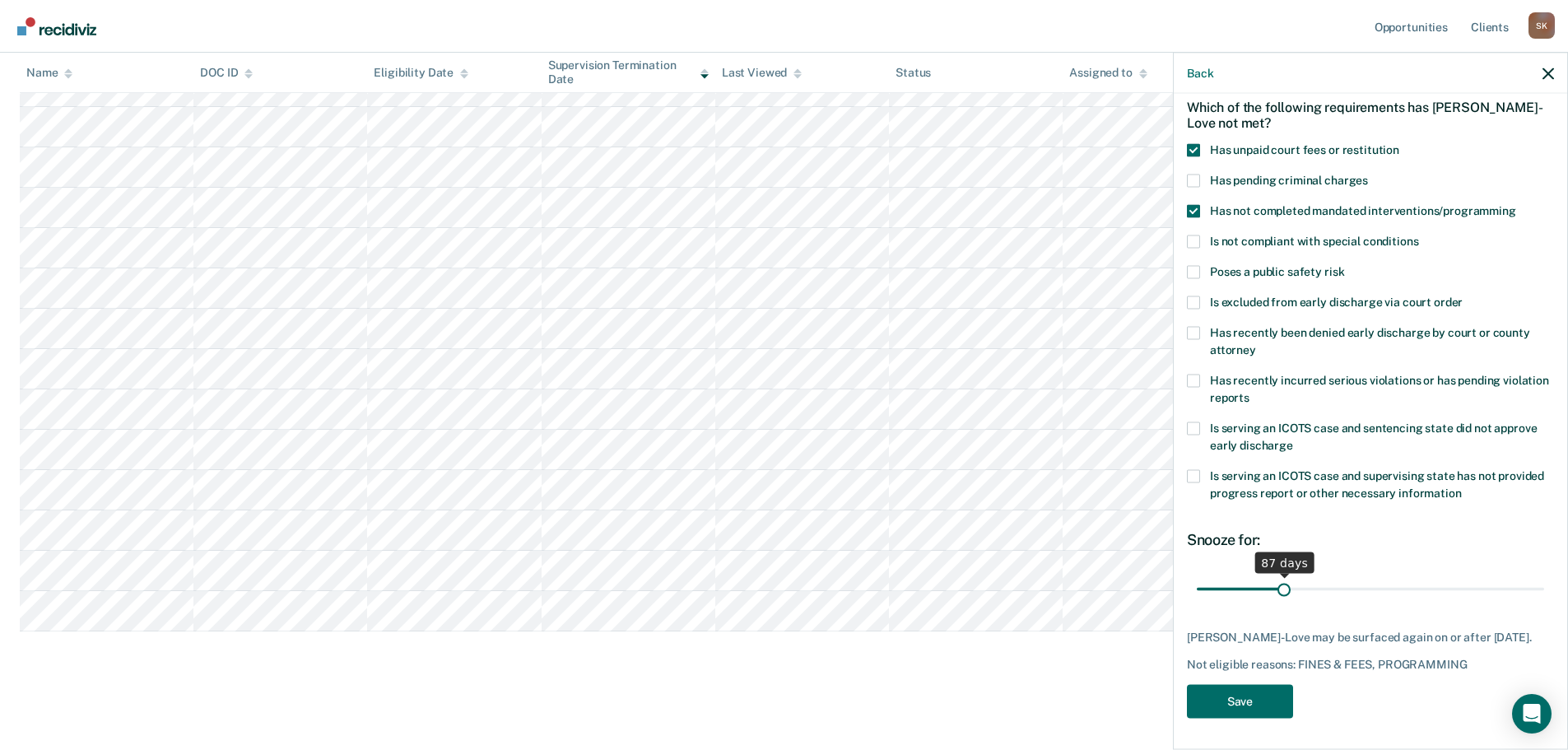
drag, startPoint x: 1228, startPoint y: 585, endPoint x: 1280, endPoint y: 600, distance: 54.1
click at [1280, 600] on input "range" at bounding box center [1370, 589] width 348 height 29
type input "85"
click at [1252, 711] on button "Save" at bounding box center [1239, 701] width 106 height 34
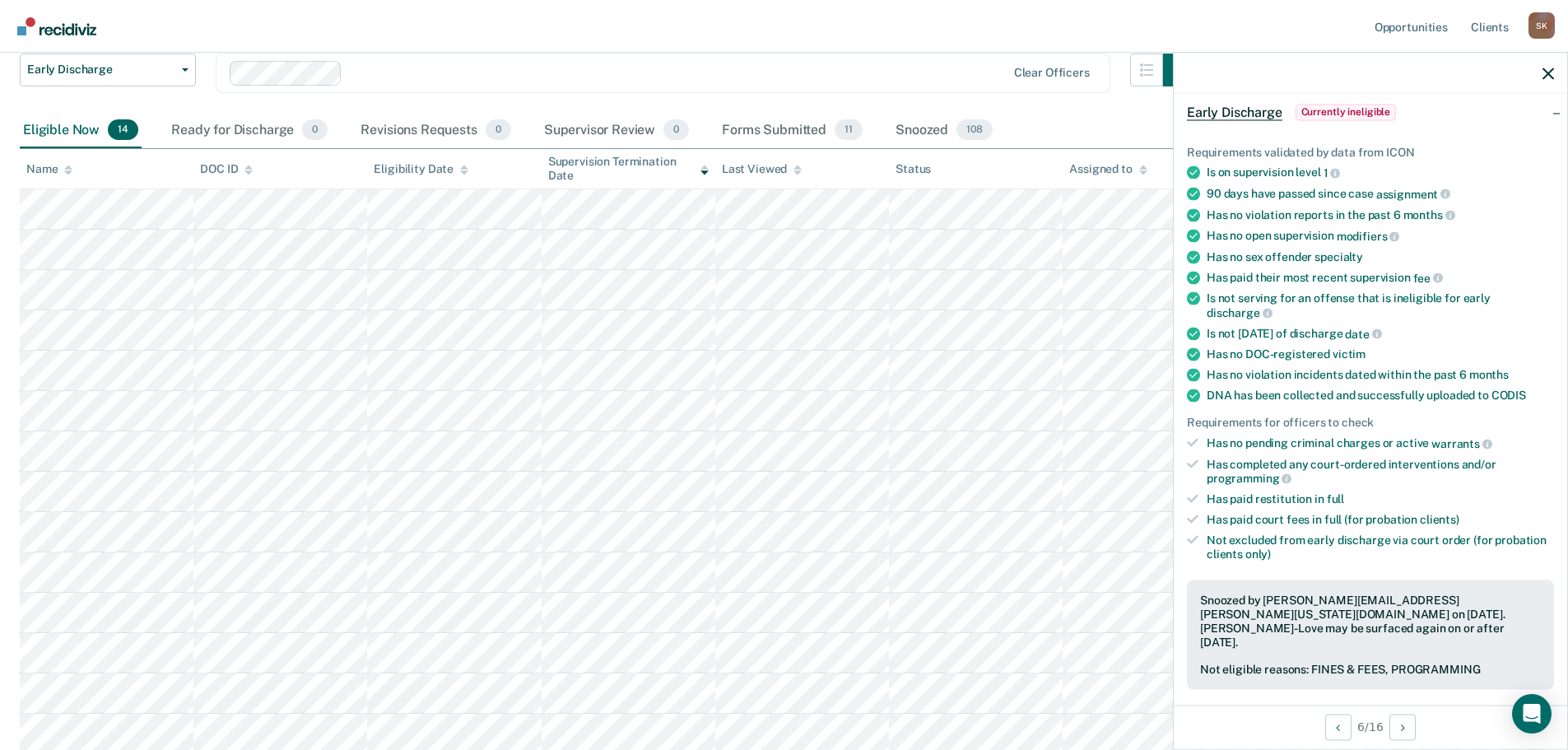
scroll to position [165, 0]
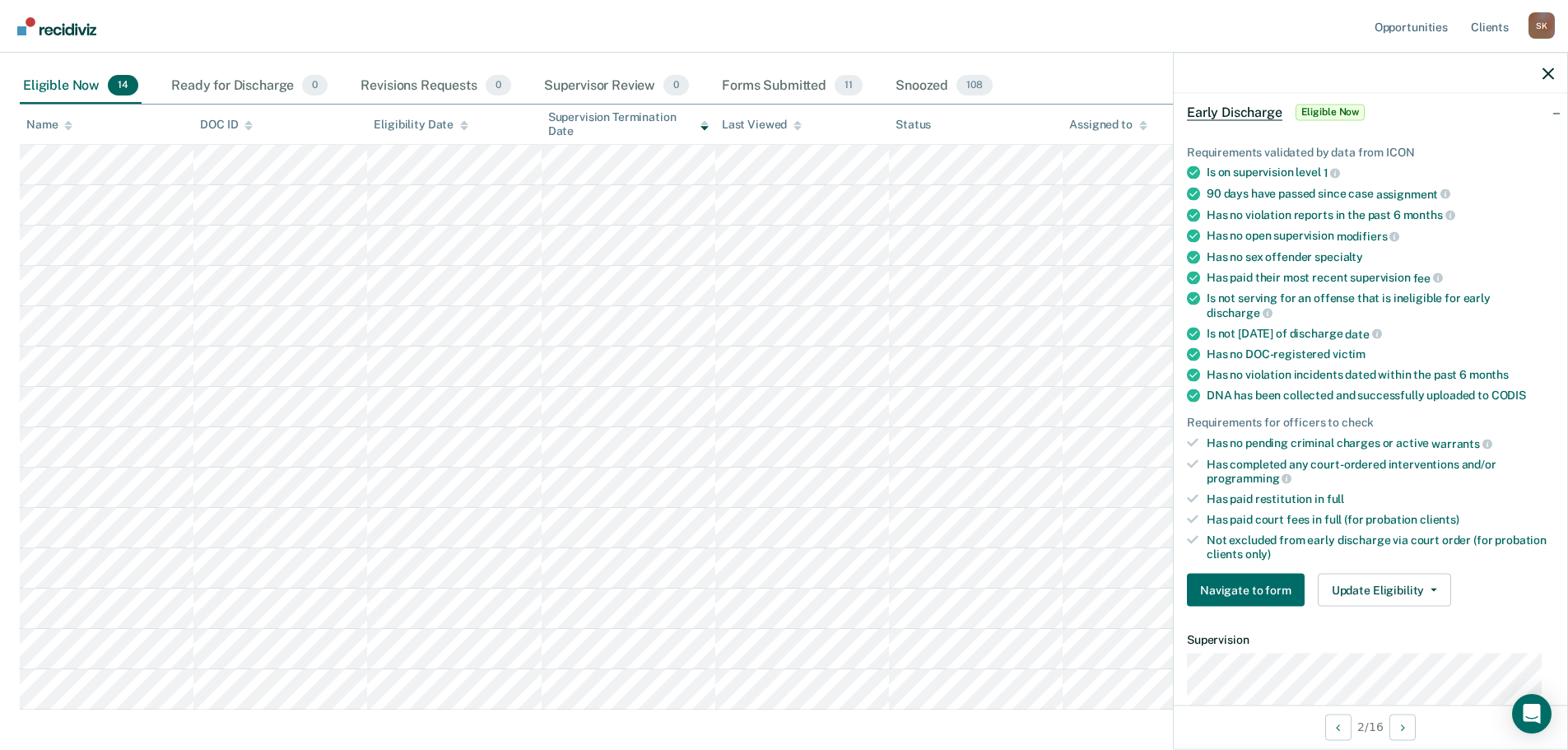
click at [1277, 27] on nav "Opportunities Client s [PERSON_NAME] [PERSON_NAME] Profile How it works Log Out" at bounding box center [784, 26] width 1568 height 53
click at [1359, 575] on button "Update Eligibility" at bounding box center [1384, 589] width 134 height 33
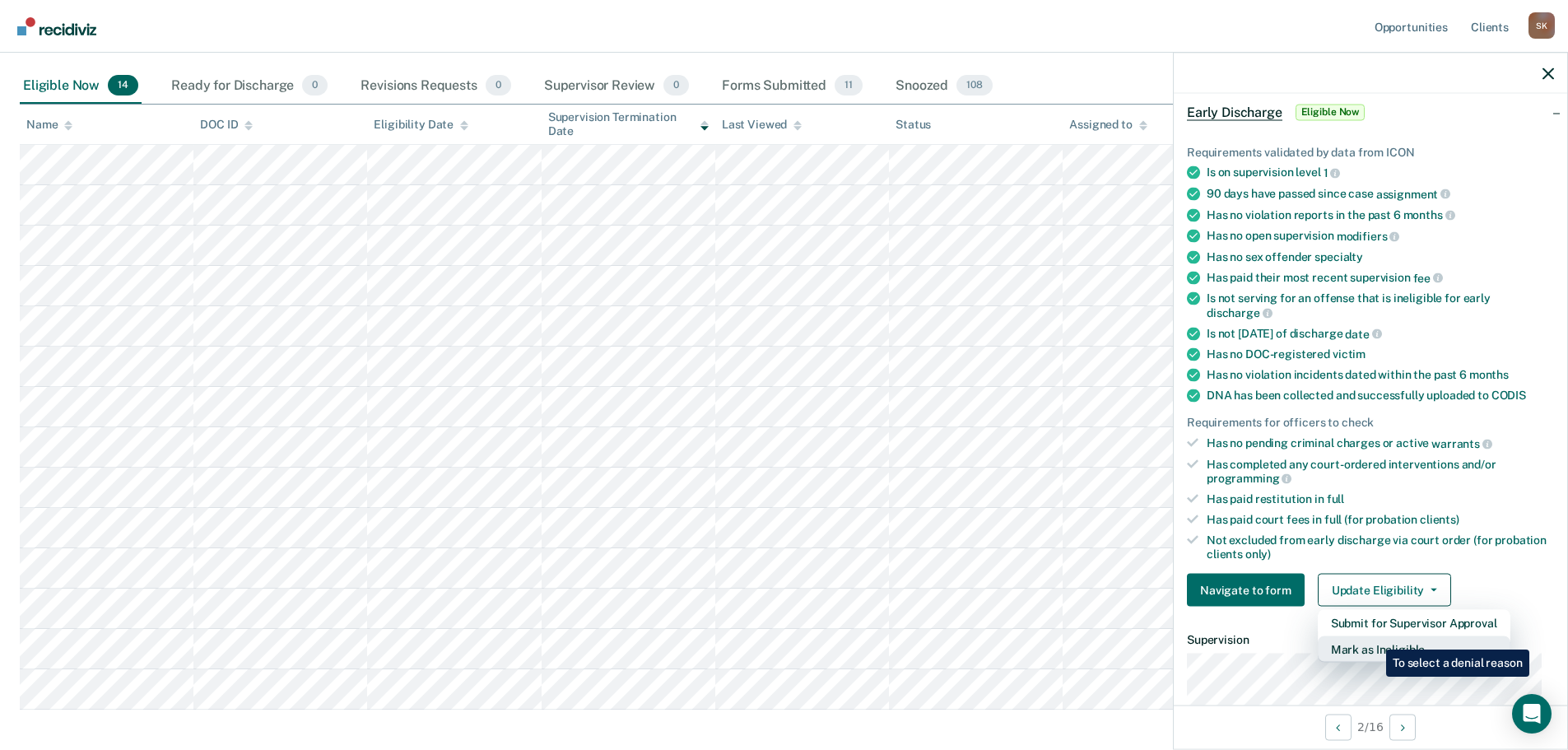
click at [1374, 639] on button "Mark as Ineligible" at bounding box center [1414, 650] width 193 height 27
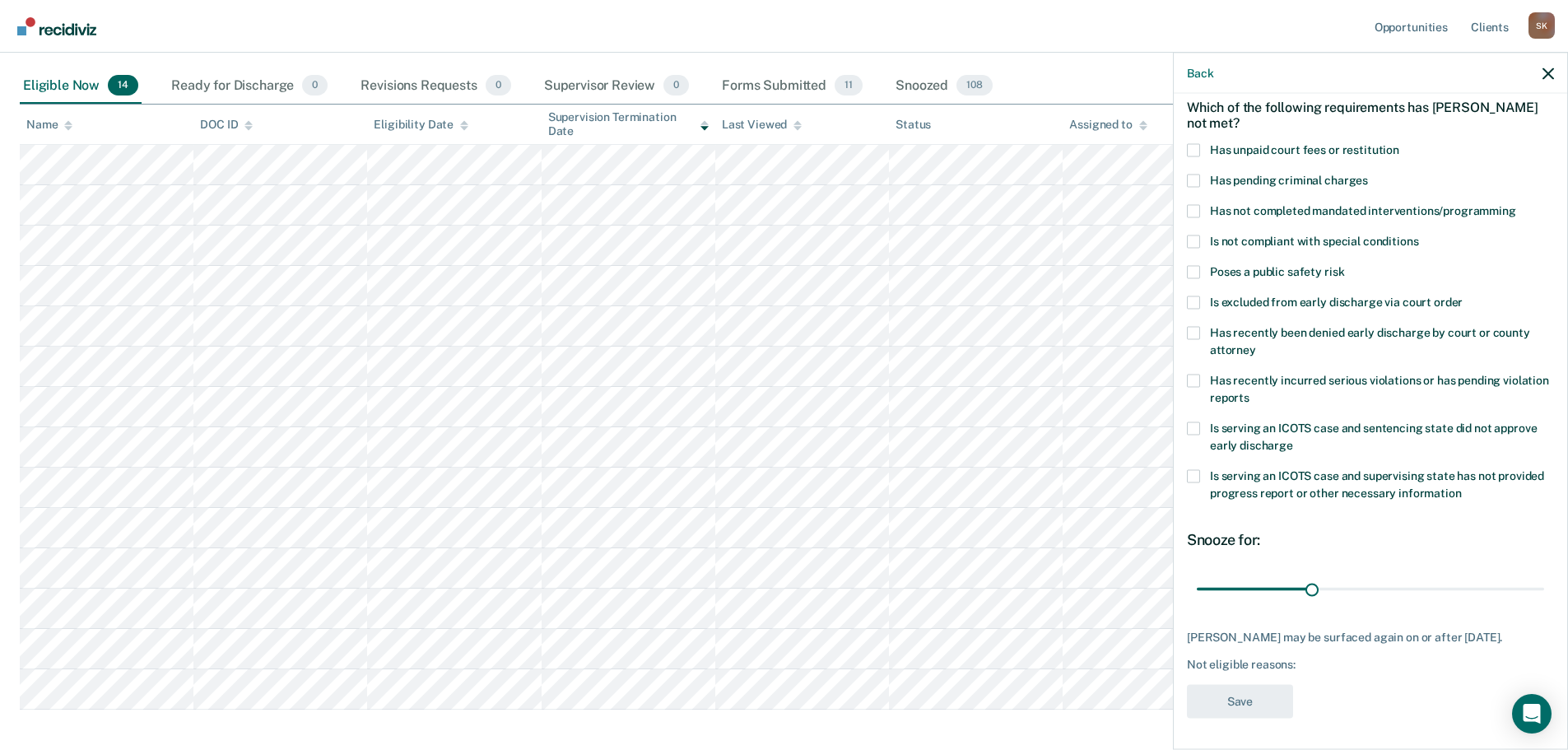
click at [1195, 200] on div "Has pending criminal charges" at bounding box center [1370, 189] width 367 height 30
click at [1184, 210] on div "JW Which of the following requirements has [PERSON_NAME] not met? Has unpaid co…" at bounding box center [1369, 419] width 393 height 652
click at [1186, 210] on div "JW Which of the following requirements has [PERSON_NAME] not met? Has unpaid co…" at bounding box center [1369, 419] width 393 height 652
click at [1190, 210] on span at bounding box center [1193, 210] width 13 height 13
click at [1515, 204] on input "Has not completed mandated interventions/programming" at bounding box center [1515, 204] width 0 height 0
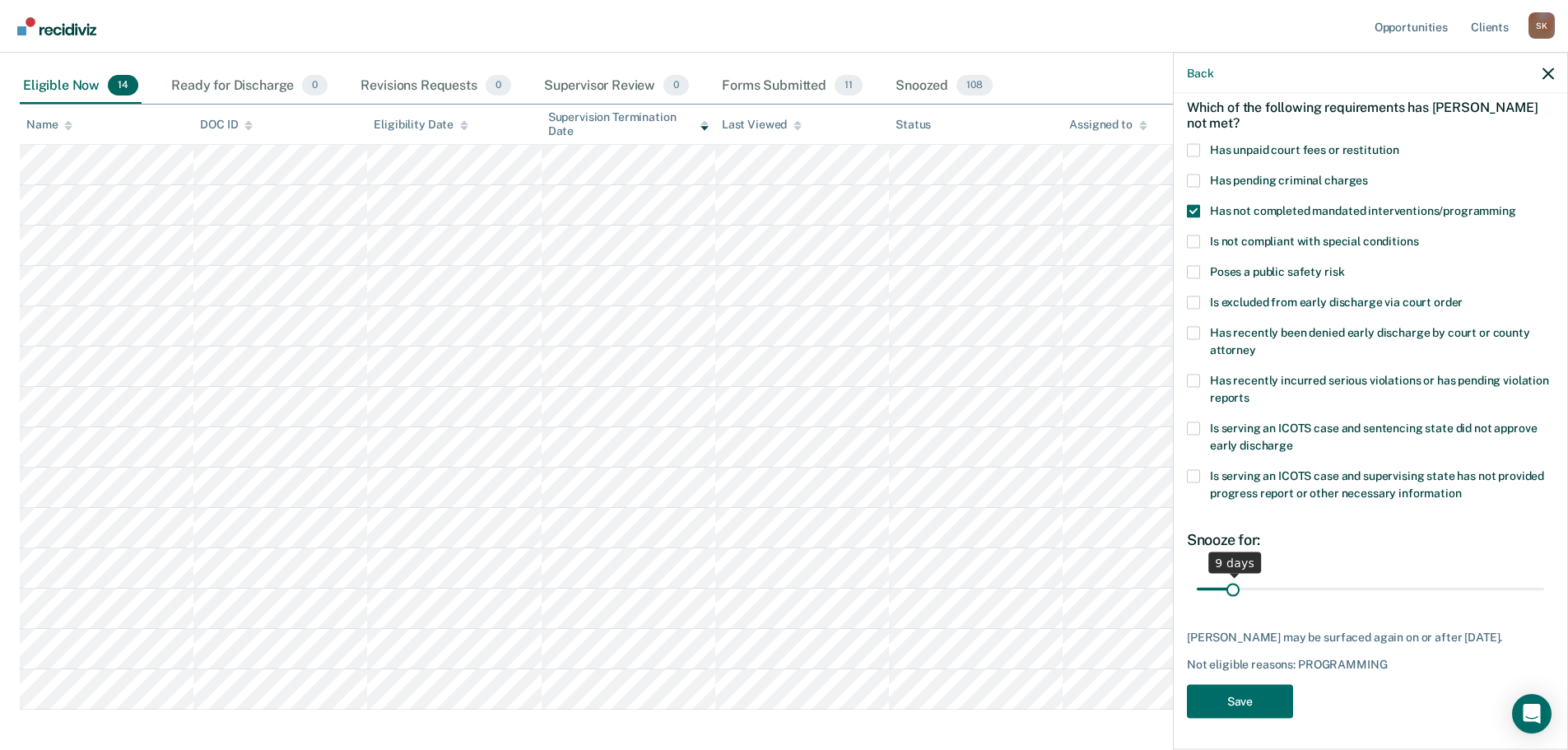
drag, startPoint x: 1309, startPoint y: 582, endPoint x: 1232, endPoint y: 576, distance: 77.2
type input "9"
click at [1232, 576] on input "range" at bounding box center [1370, 589] width 348 height 29
click at [1260, 691] on button "Save" at bounding box center [1239, 701] width 106 height 34
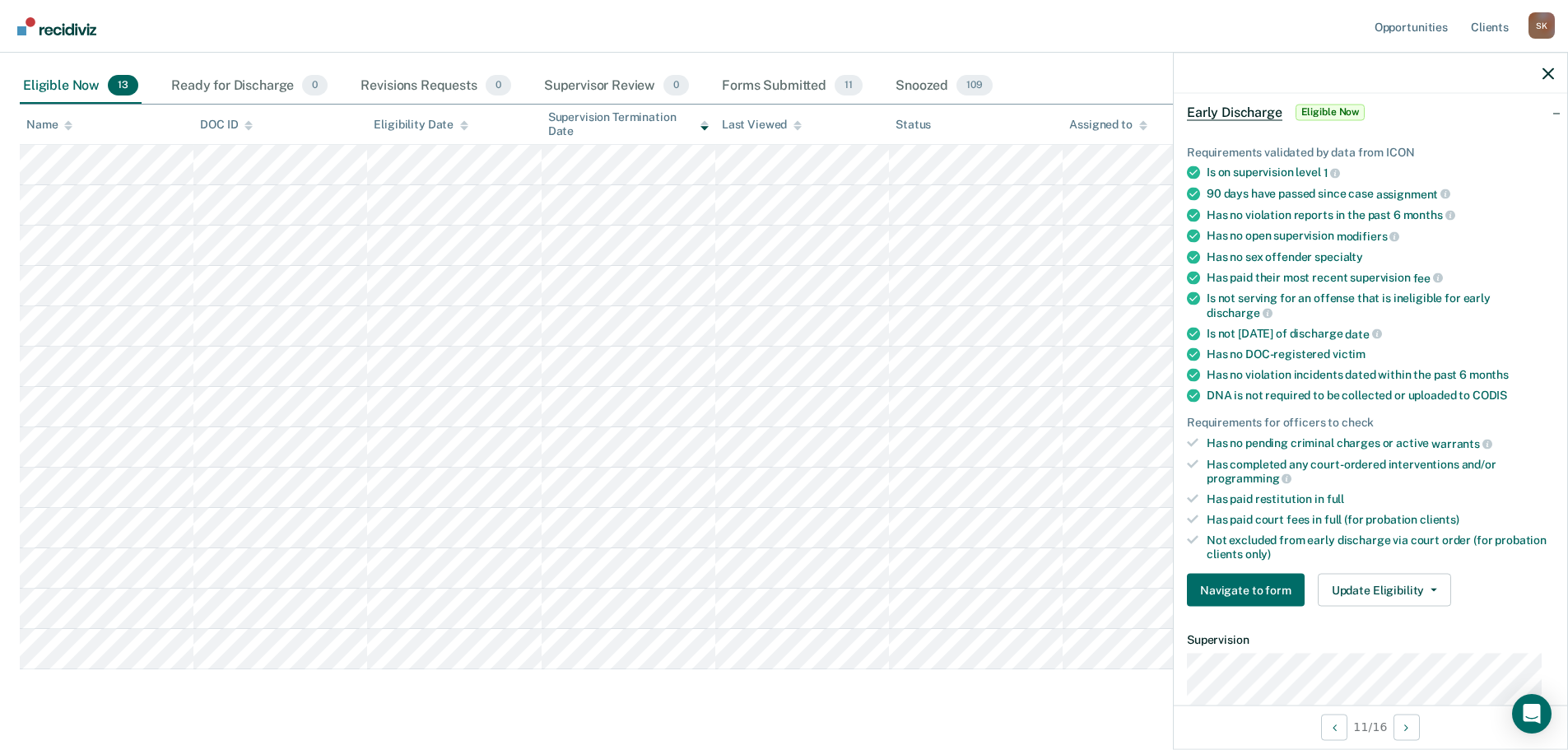
click at [1348, 607] on div "Requirements validated by data from ICON Is on supervision level 1 90 days have…" at bounding box center [1369, 369] width 393 height 501
click at [1353, 586] on button "Update Eligibility" at bounding box center [1384, 589] width 134 height 33
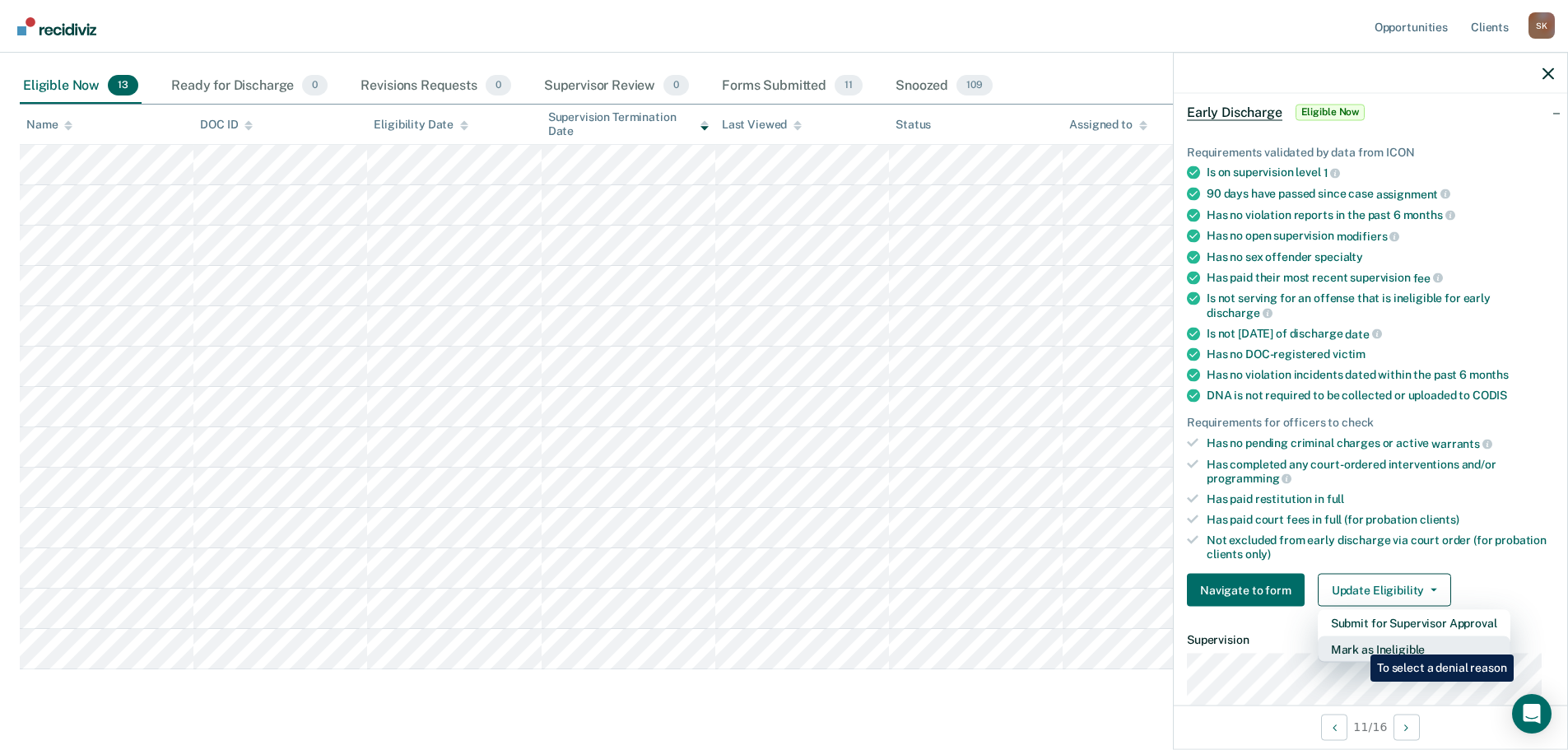
click at [1358, 642] on button "Mark as Ineligible" at bounding box center [1414, 650] width 193 height 27
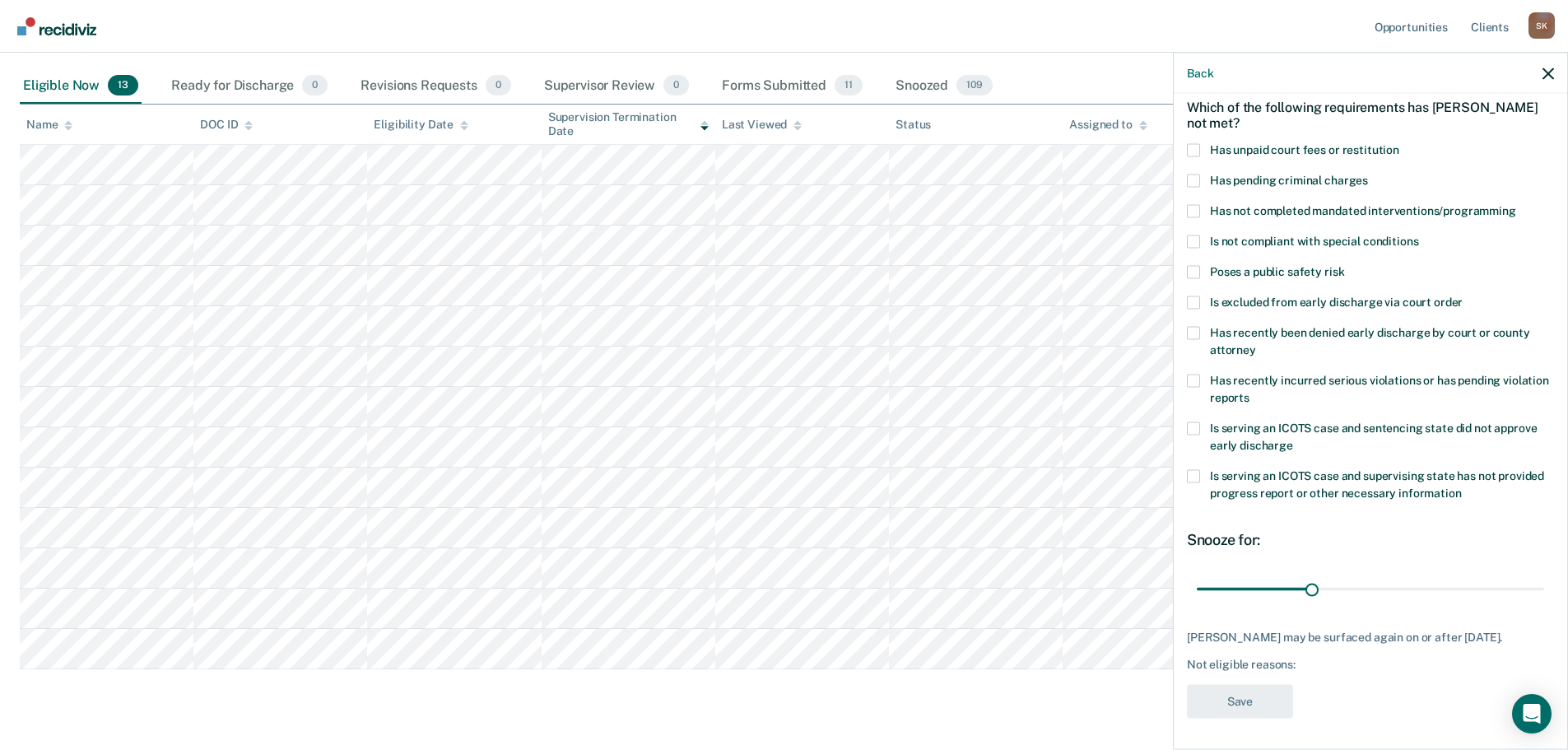
click at [1250, 210] on span "Has not completed mandated interventions/programming" at bounding box center [1362, 210] width 306 height 13
click at [1515, 204] on input "Has not completed mandated interventions/programming" at bounding box center [1515, 204] width 0 height 0
click at [1227, 718] on button "Save" at bounding box center [1239, 701] width 106 height 34
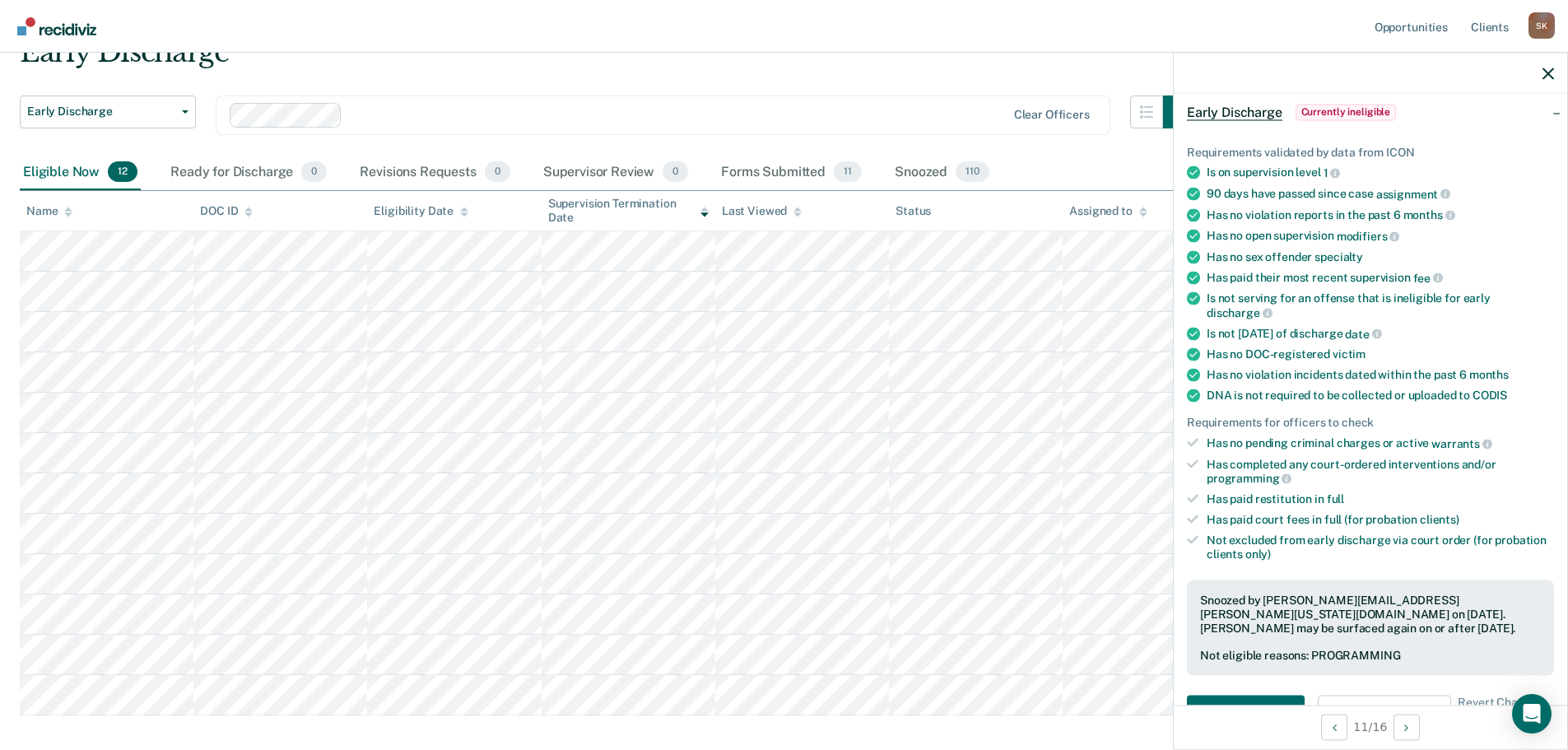
scroll to position [0, 0]
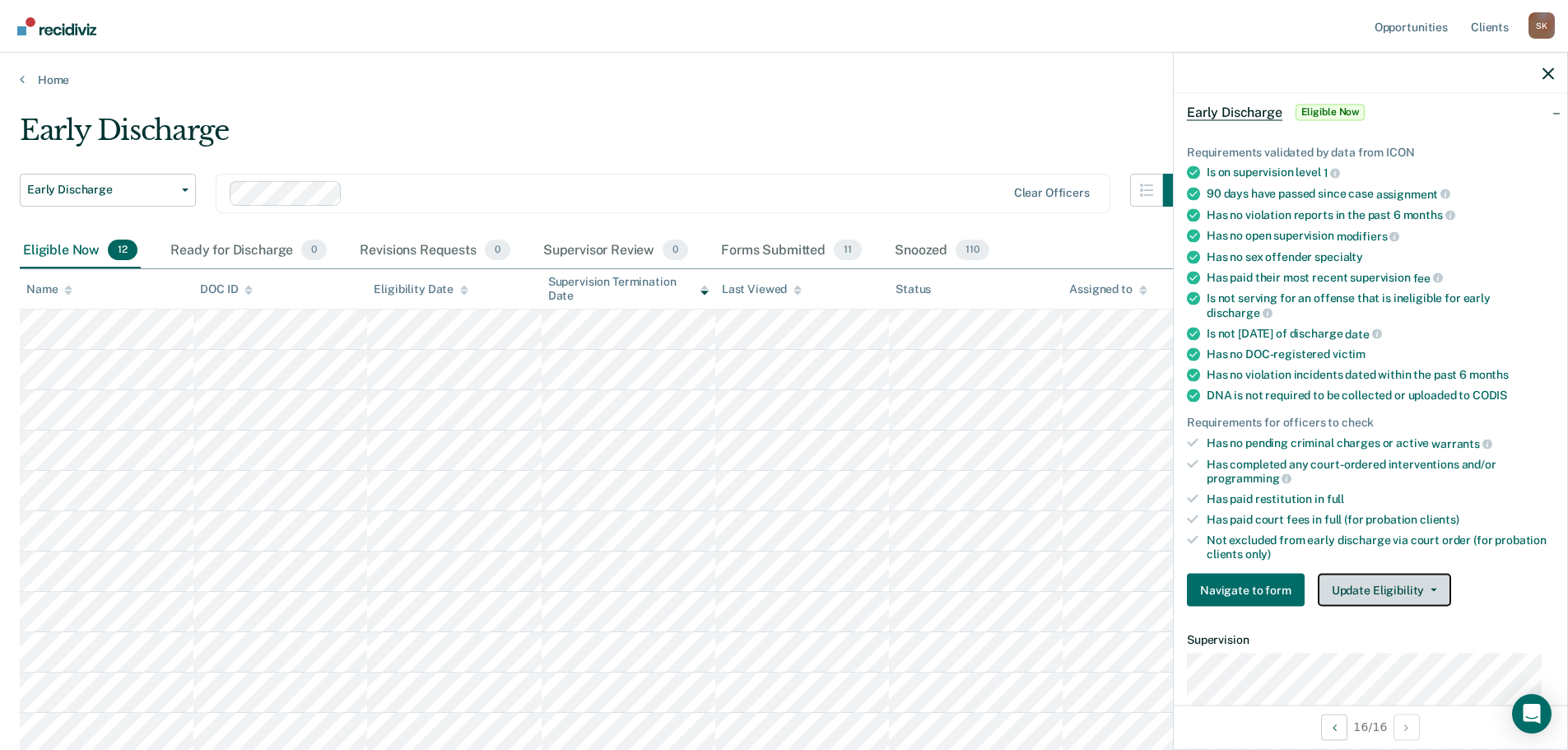
click at [1376, 583] on button "Update Eligibility" at bounding box center [1384, 589] width 134 height 33
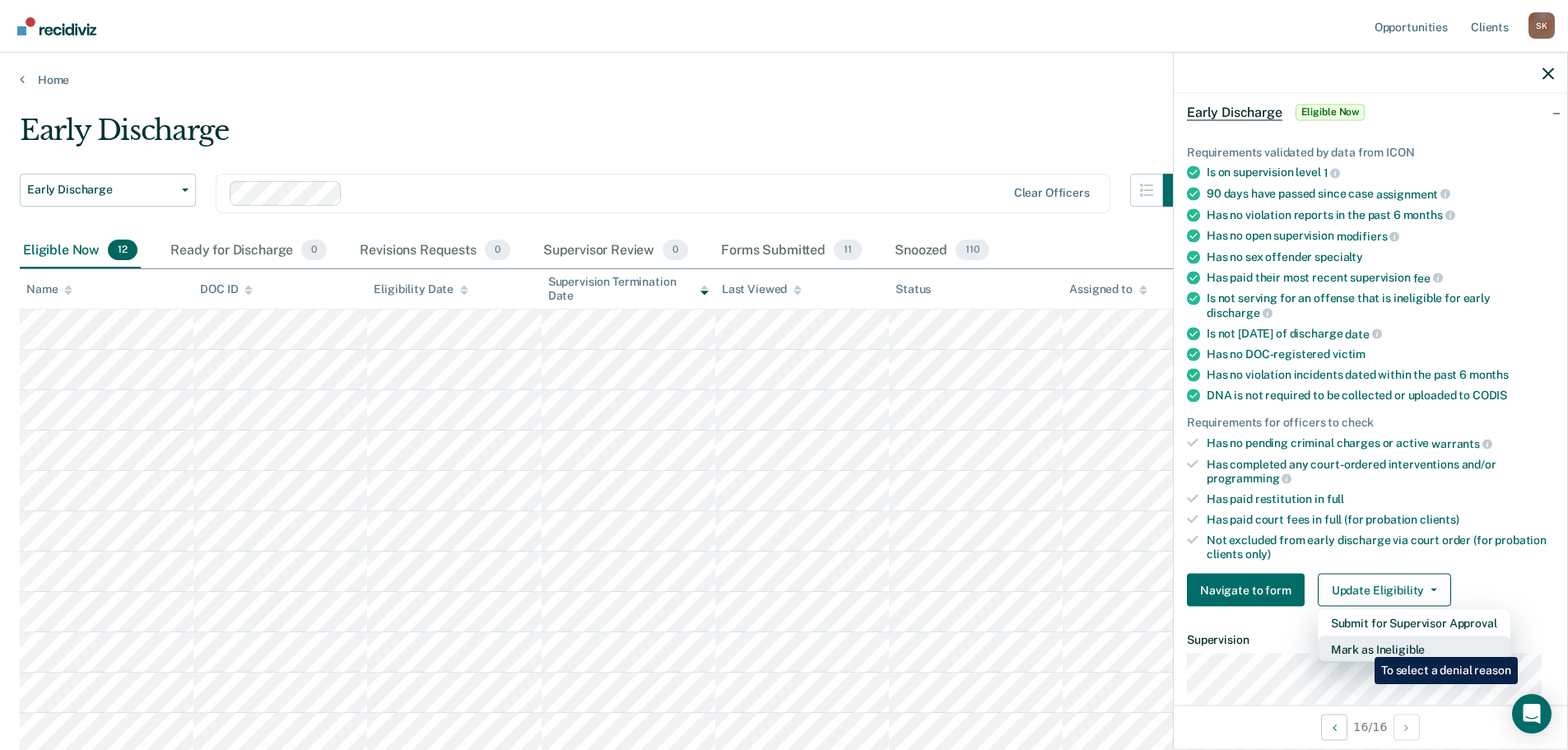
click at [1362, 645] on button "Mark as Ineligible" at bounding box center [1414, 650] width 193 height 27
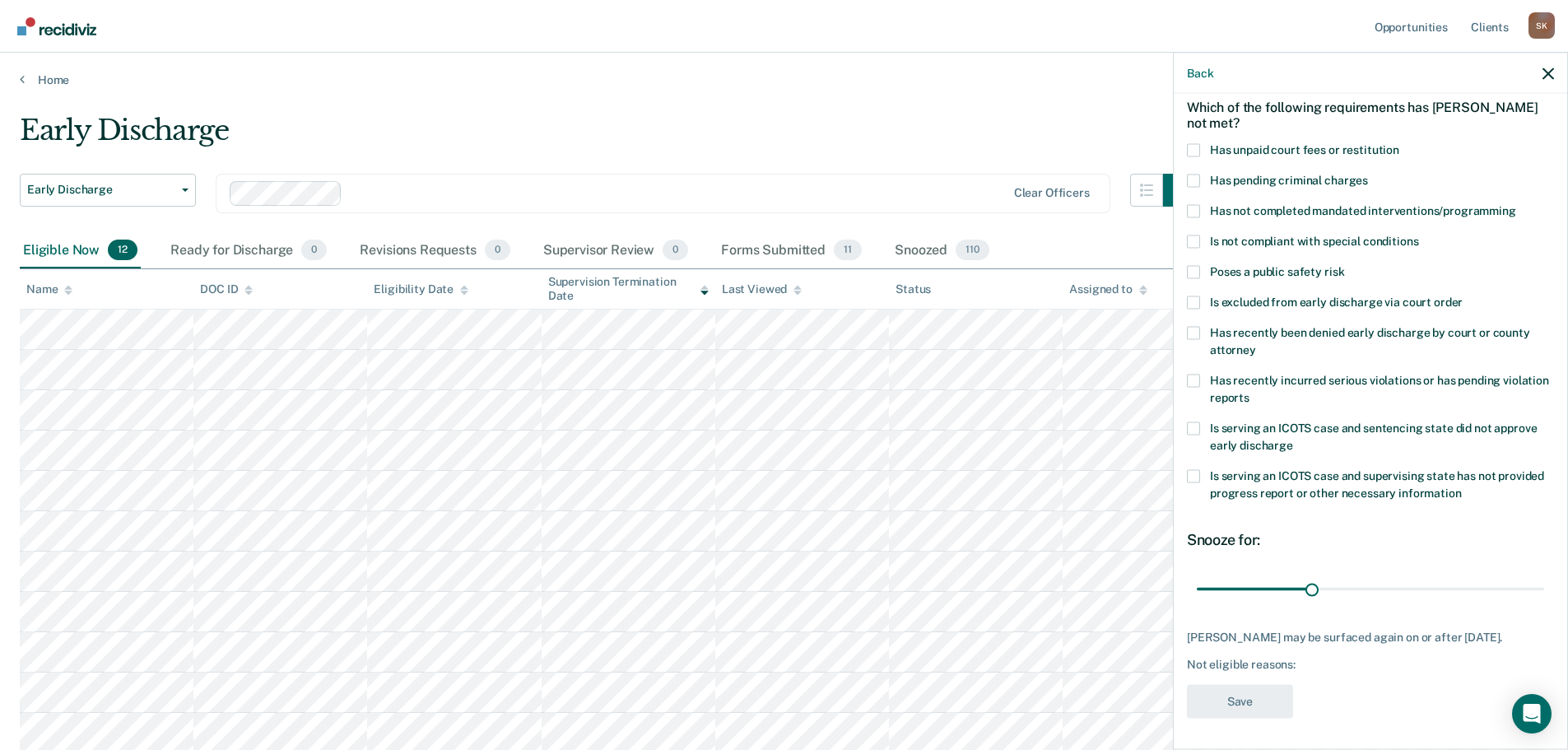
click at [1200, 144] on label "Has unpaid court fees or restitution" at bounding box center [1370, 152] width 367 height 17
click at [1399, 144] on input "Has unpaid court fees or restitution" at bounding box center [1399, 144] width 0 height 0
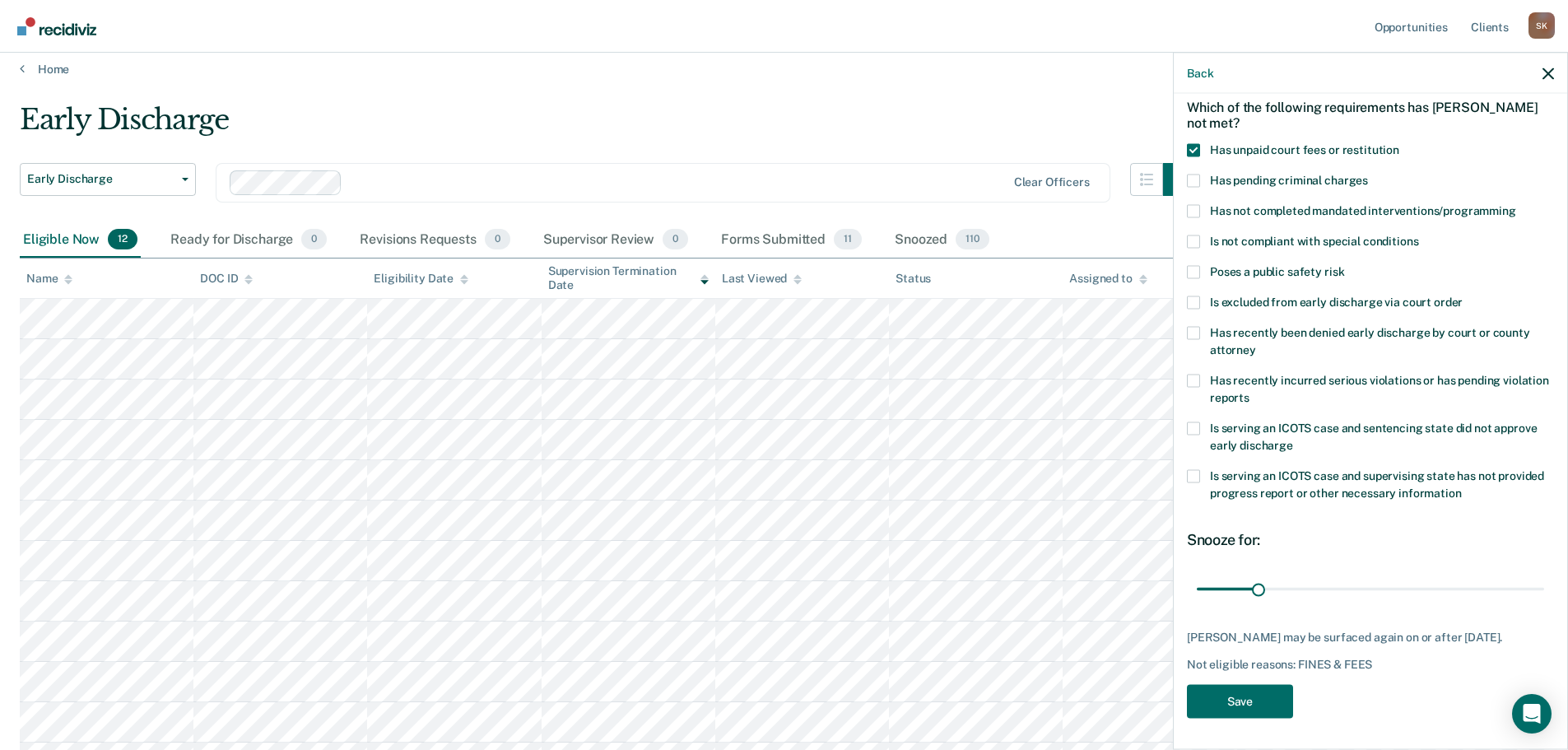
scroll to position [82, 0]
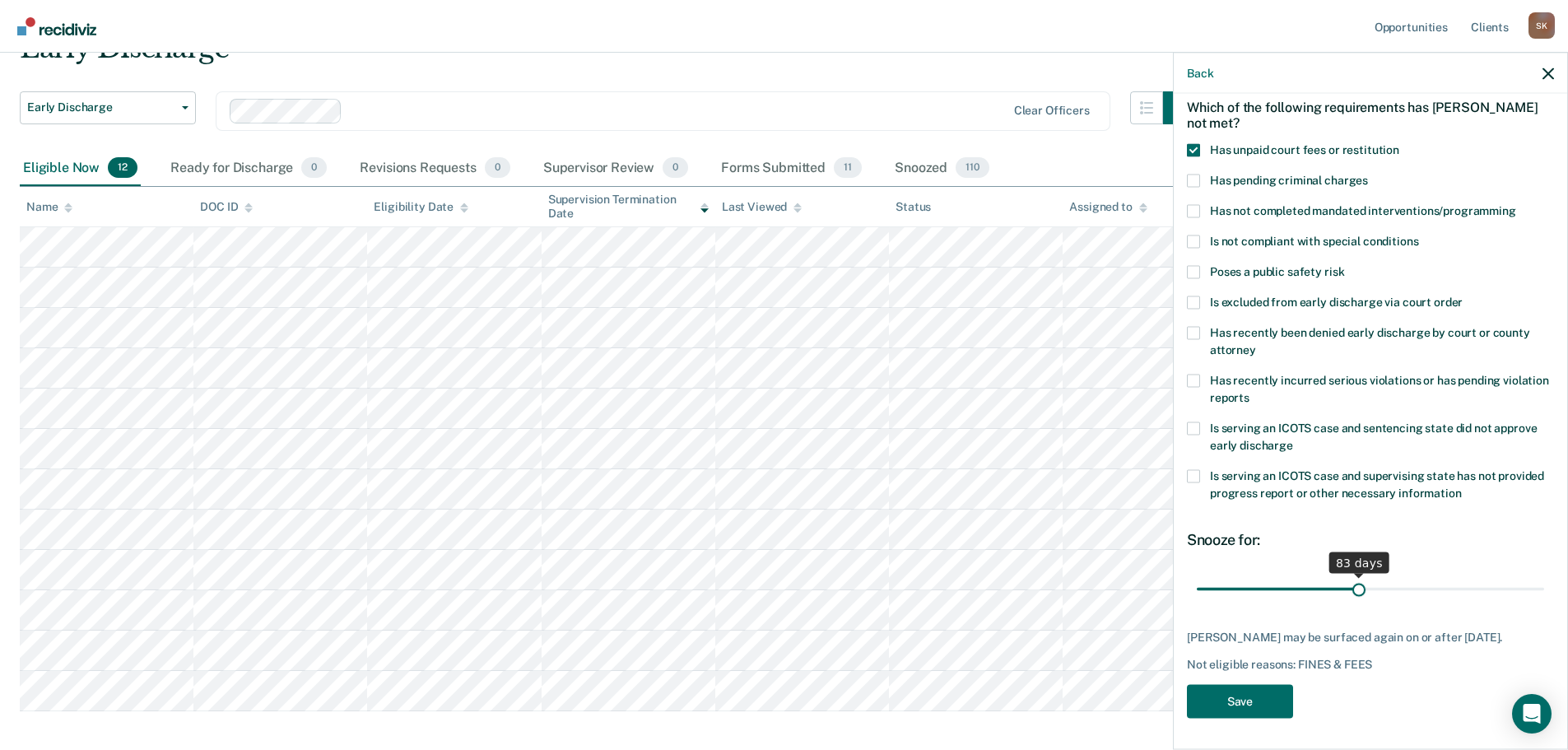
drag, startPoint x: 1259, startPoint y: 586, endPoint x: 1353, endPoint y: 586, distance: 94.0
click at [1353, 586] on input "range" at bounding box center [1370, 589] width 348 height 29
type input "84"
click at [1227, 695] on button "Save" at bounding box center [1239, 701] width 106 height 34
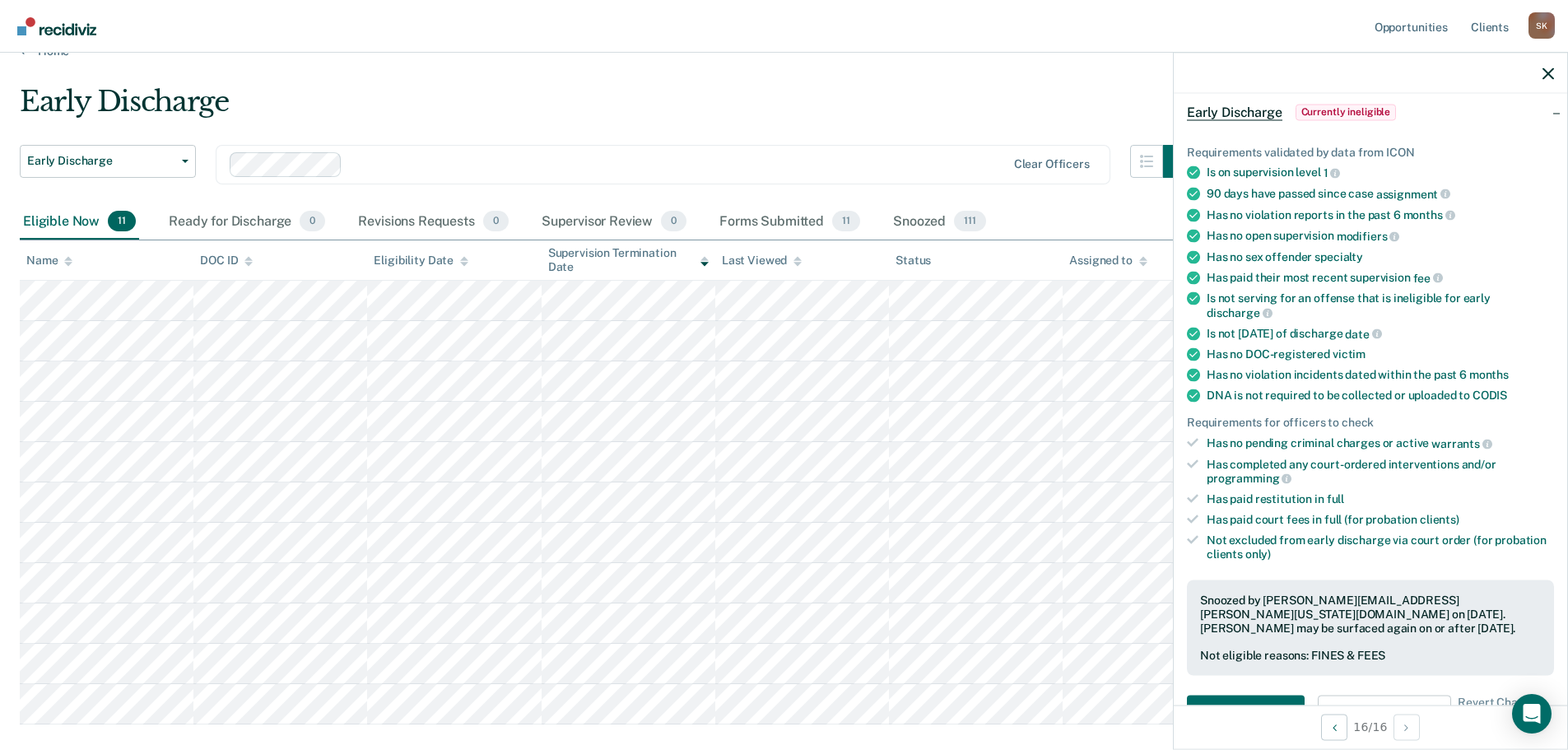
scroll to position [0, 0]
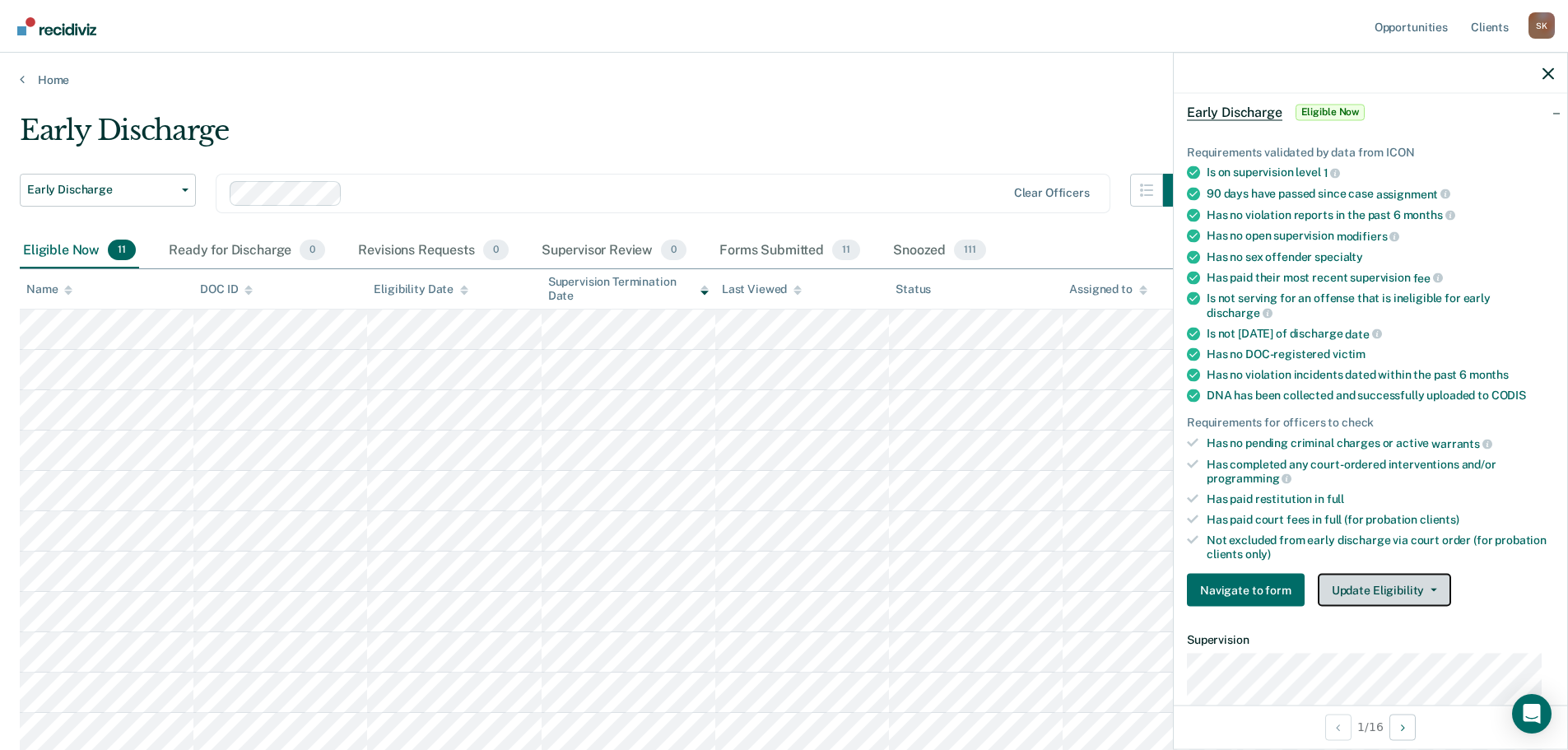
click at [1381, 594] on button "Update Eligibility" at bounding box center [1384, 589] width 134 height 33
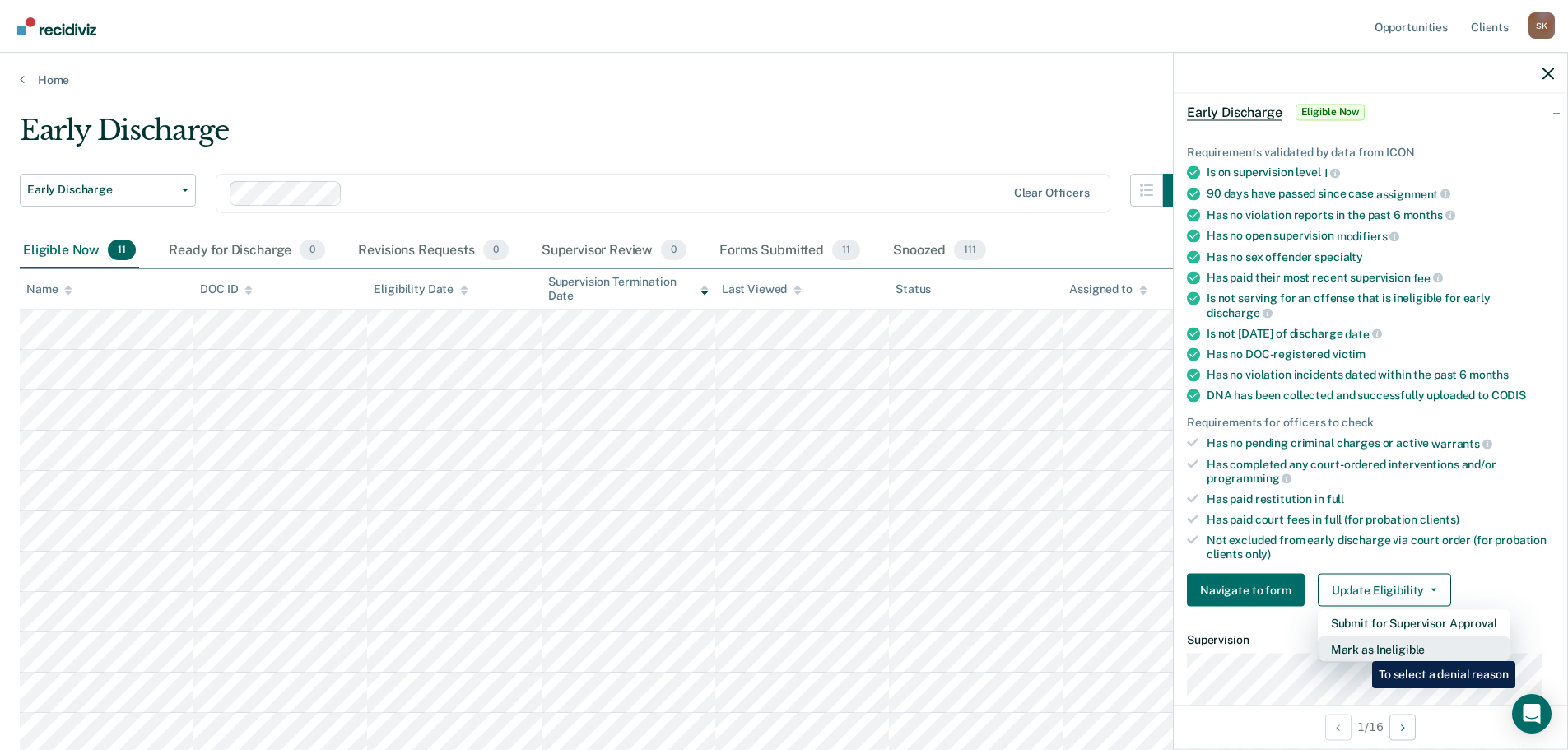
click at [1359, 648] on button "Mark as Ineligible" at bounding box center [1414, 650] width 193 height 27
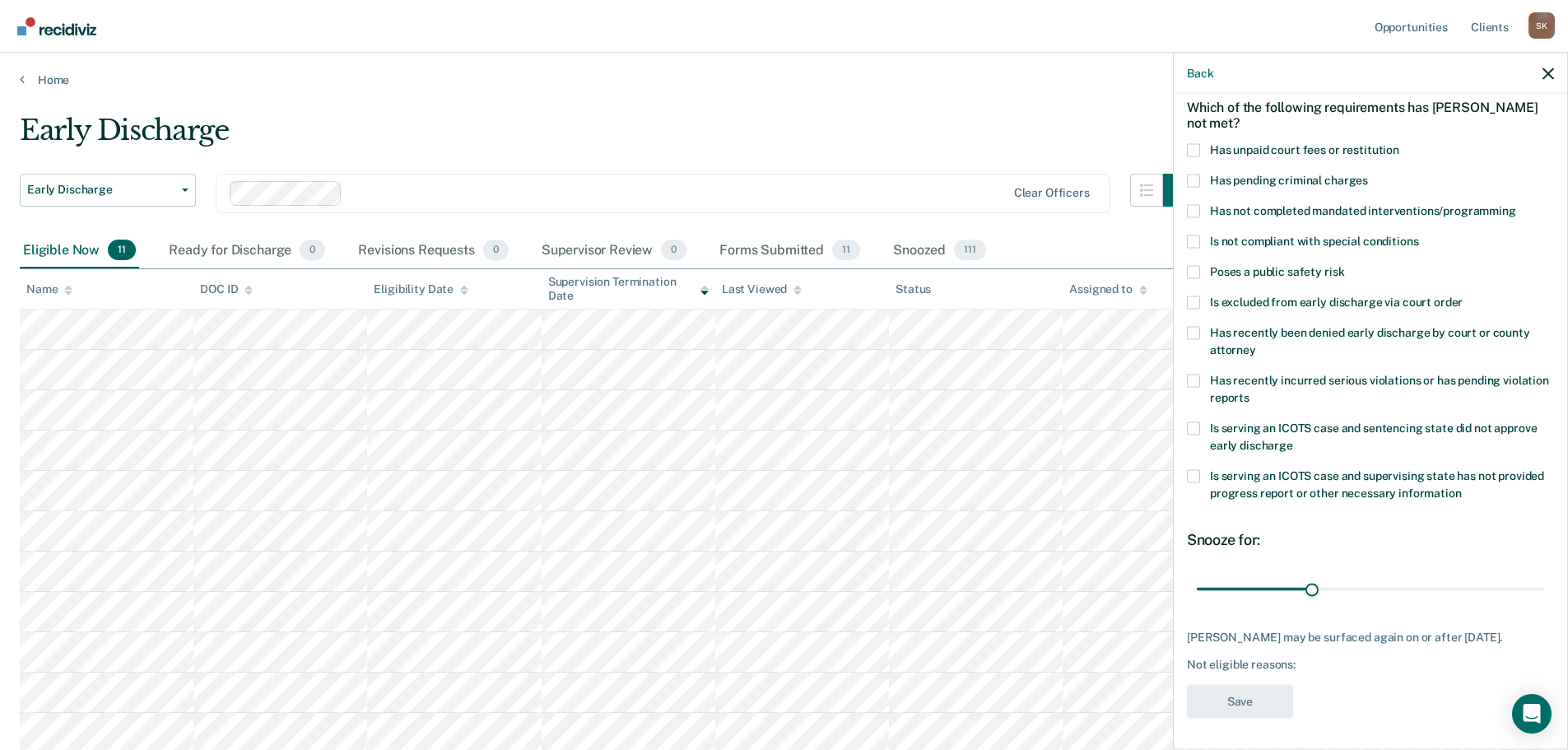
click at [1189, 206] on span at bounding box center [1193, 210] width 13 height 13
click at [1515, 204] on input "Has not completed mandated interventions/programming" at bounding box center [1515, 204] width 0 height 0
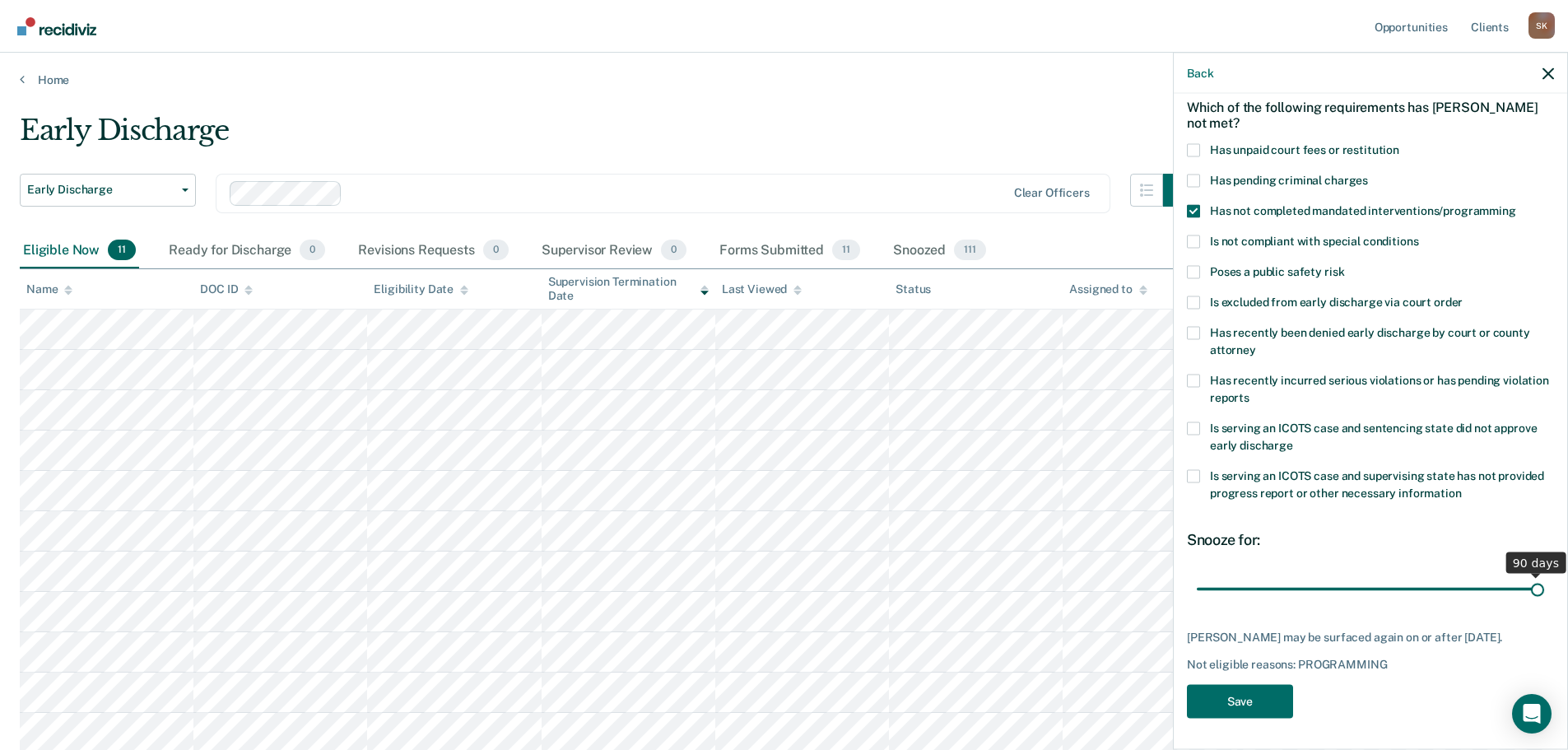
drag, startPoint x: 1305, startPoint y: 587, endPoint x: 1539, endPoint y: 589, distance: 234.0
type input "90"
click at [1539, 589] on input "range" at bounding box center [1370, 589] width 348 height 29
click at [1236, 715] on button "Save" at bounding box center [1239, 701] width 106 height 34
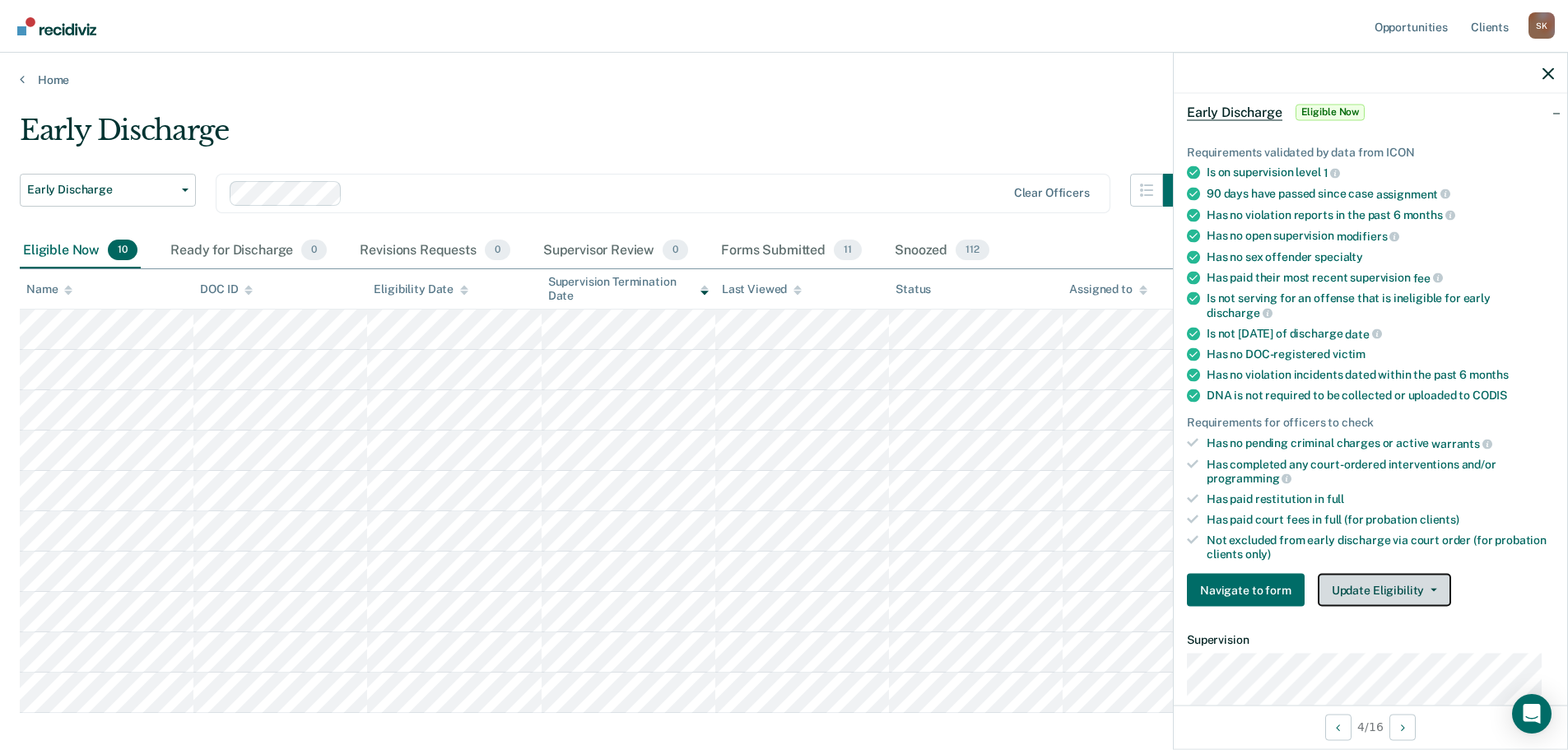
click at [1381, 579] on button "Update Eligibility" at bounding box center [1384, 589] width 134 height 33
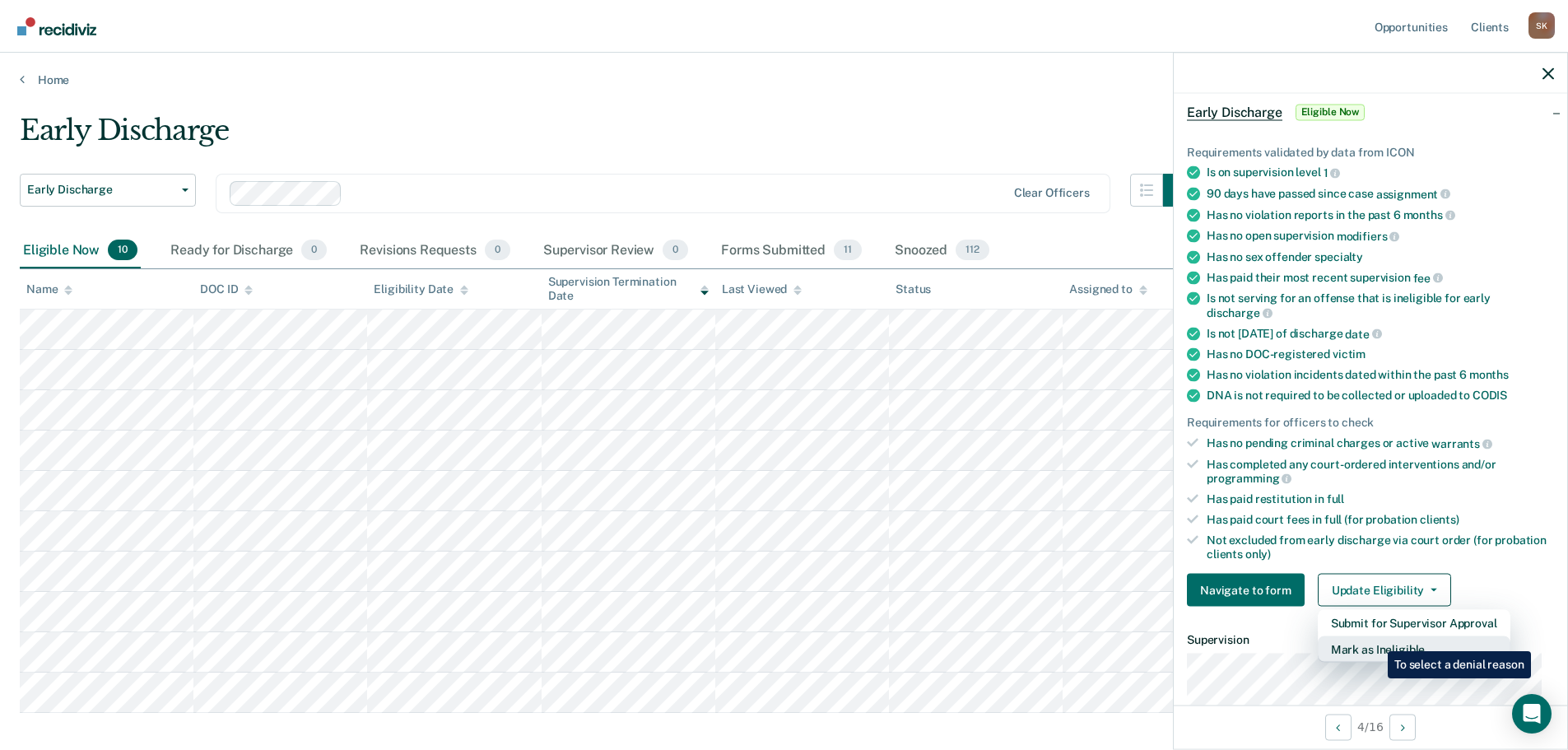
click at [1375, 639] on button "Mark as Ineligible" at bounding box center [1414, 650] width 193 height 27
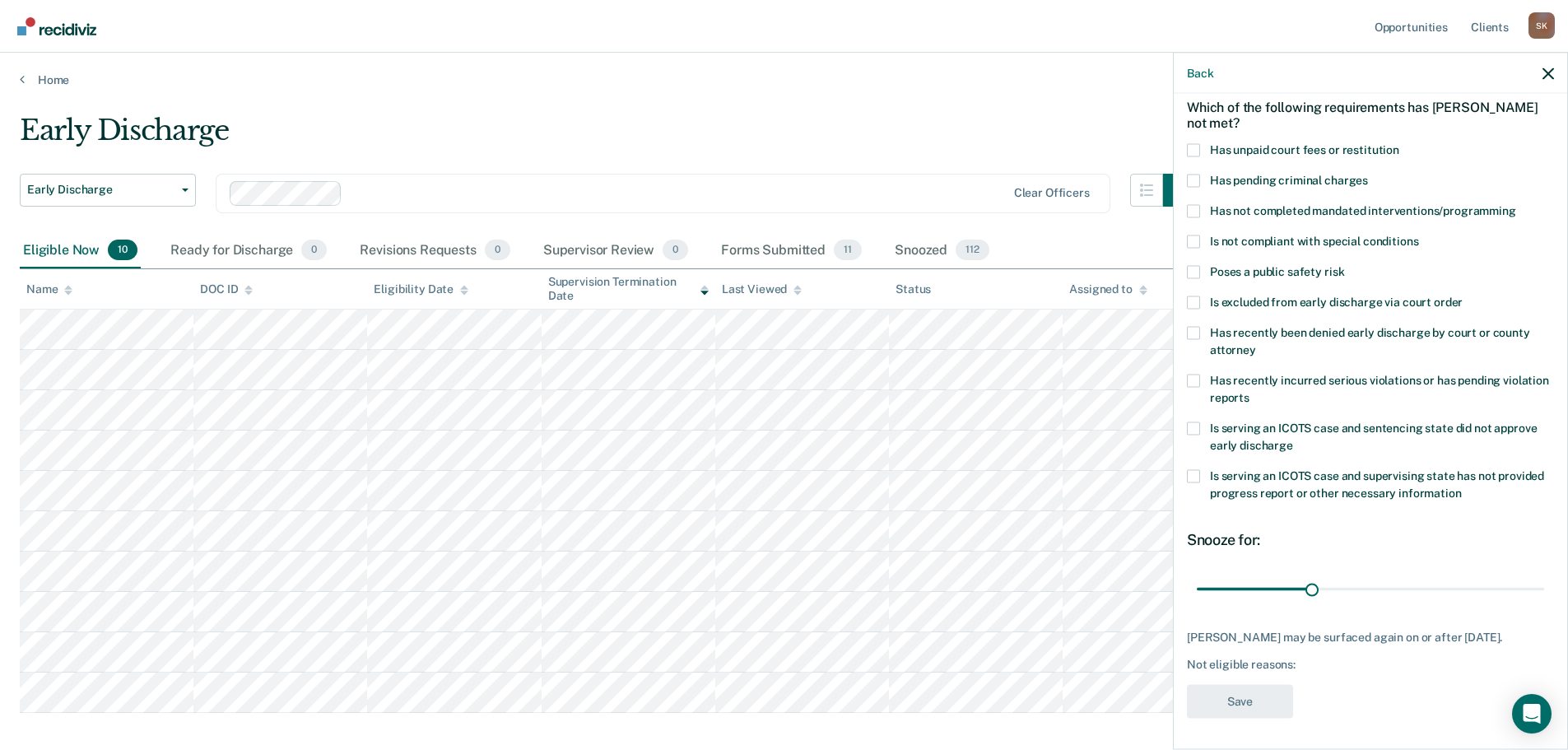
click at [1202, 330] on label "Has recently been denied early discharge by court or county attorney" at bounding box center [1370, 343] width 367 height 35
click at [1256, 343] on input "Has recently been denied early discharge by court or county attorney" at bounding box center [1256, 343] width 0 height 0
click at [1193, 382] on span at bounding box center [1193, 380] width 13 height 13
click at [1249, 391] on input "Has recently incurred serious violations or has pending violation reports" at bounding box center [1249, 391] width 0 height 0
click at [1193, 322] on div "Is excluded from early discharge via court order" at bounding box center [1370, 310] width 367 height 30
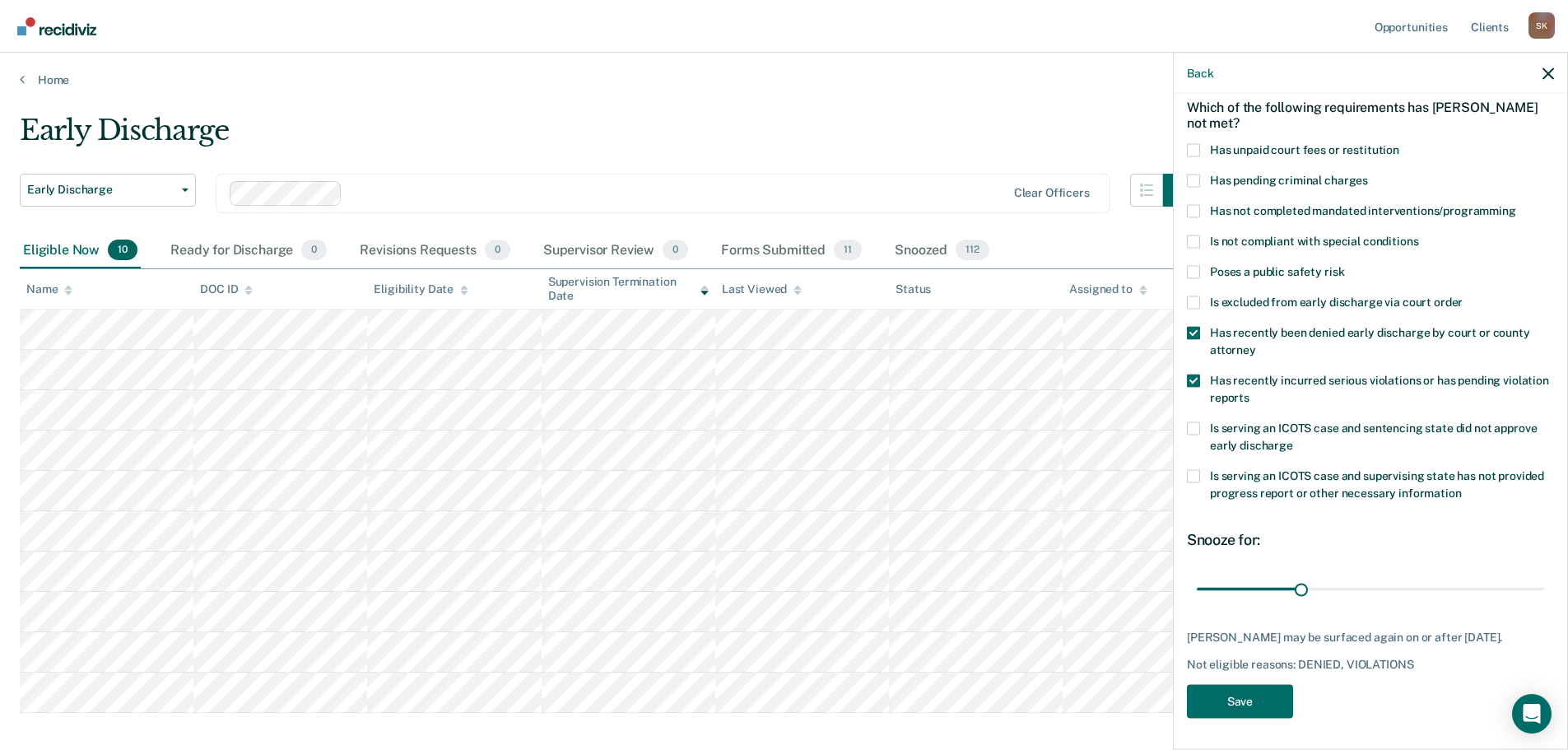
click at [1194, 332] on span at bounding box center [1193, 333] width 13 height 13
click at [1256, 343] on input "Has recently been denied early discharge by court or county attorney" at bounding box center [1256, 343] width 0 height 0
drag, startPoint x: 1308, startPoint y: 591, endPoint x: 1539, endPoint y: 596, distance: 231.1
type input "90"
click at [1539, 596] on input "range" at bounding box center [1370, 589] width 348 height 29
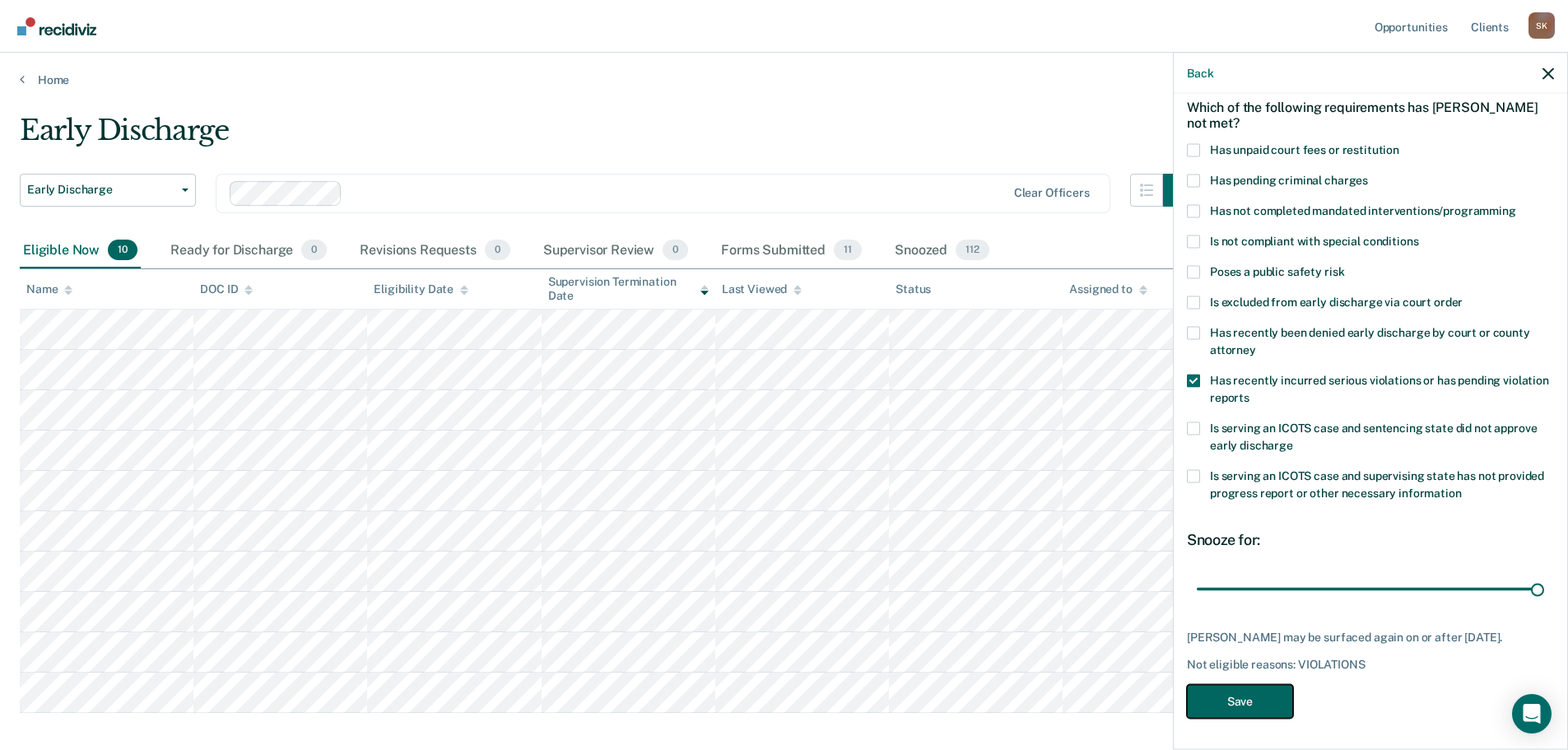
click at [1254, 717] on button "Save" at bounding box center [1239, 701] width 106 height 34
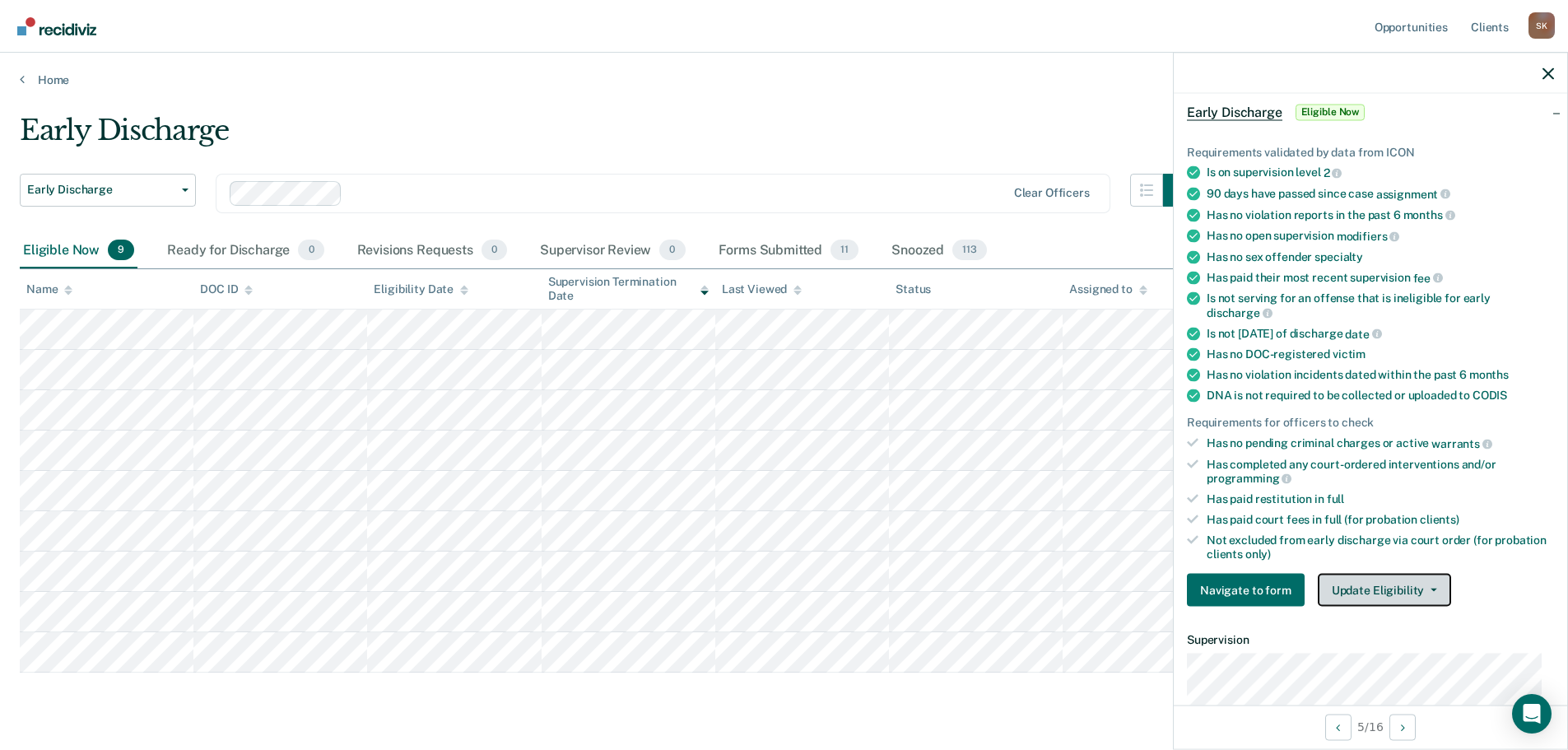
click at [1365, 583] on button "Update Eligibility" at bounding box center [1384, 589] width 134 height 33
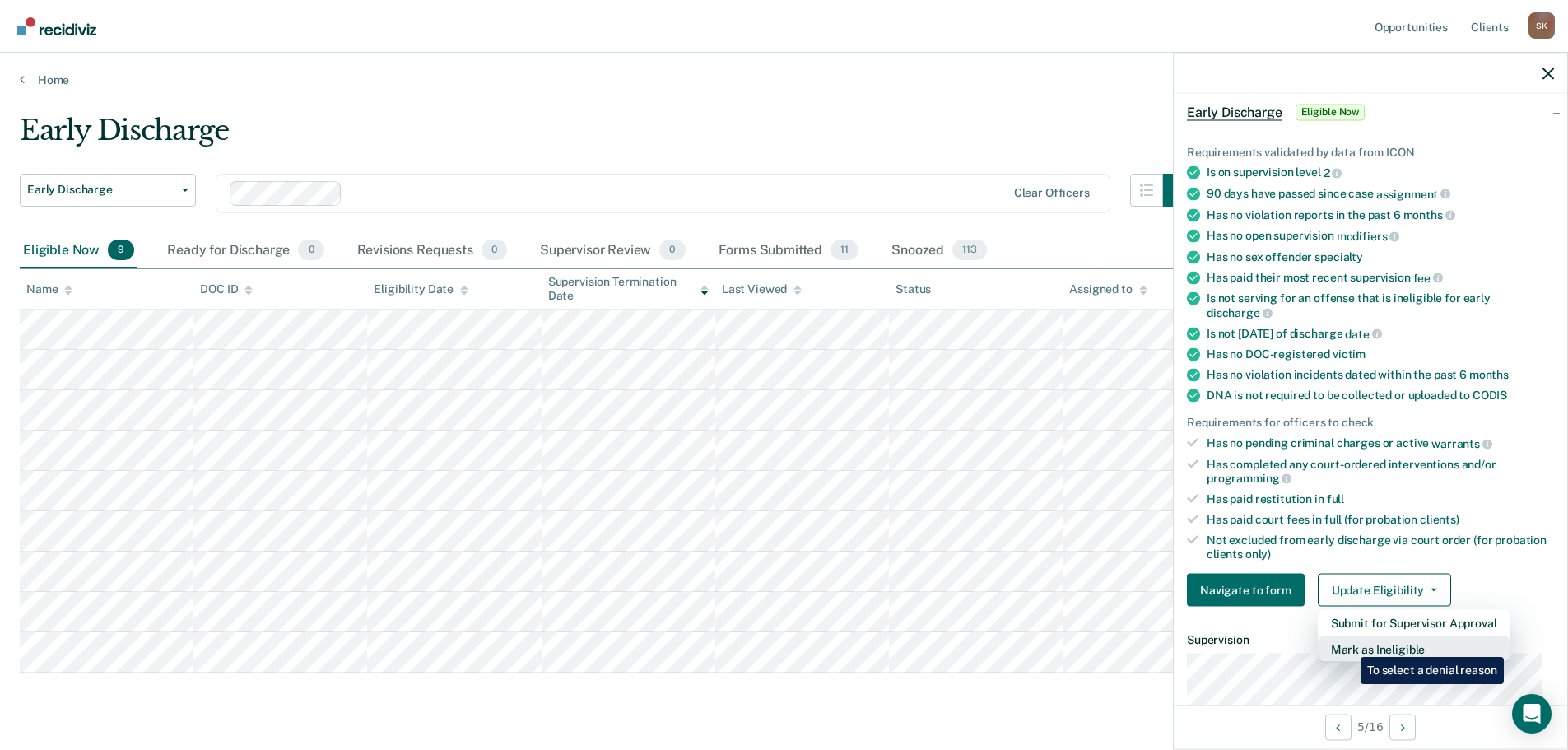
click at [1348, 645] on button "Mark as Ineligible" at bounding box center [1414, 650] width 193 height 27
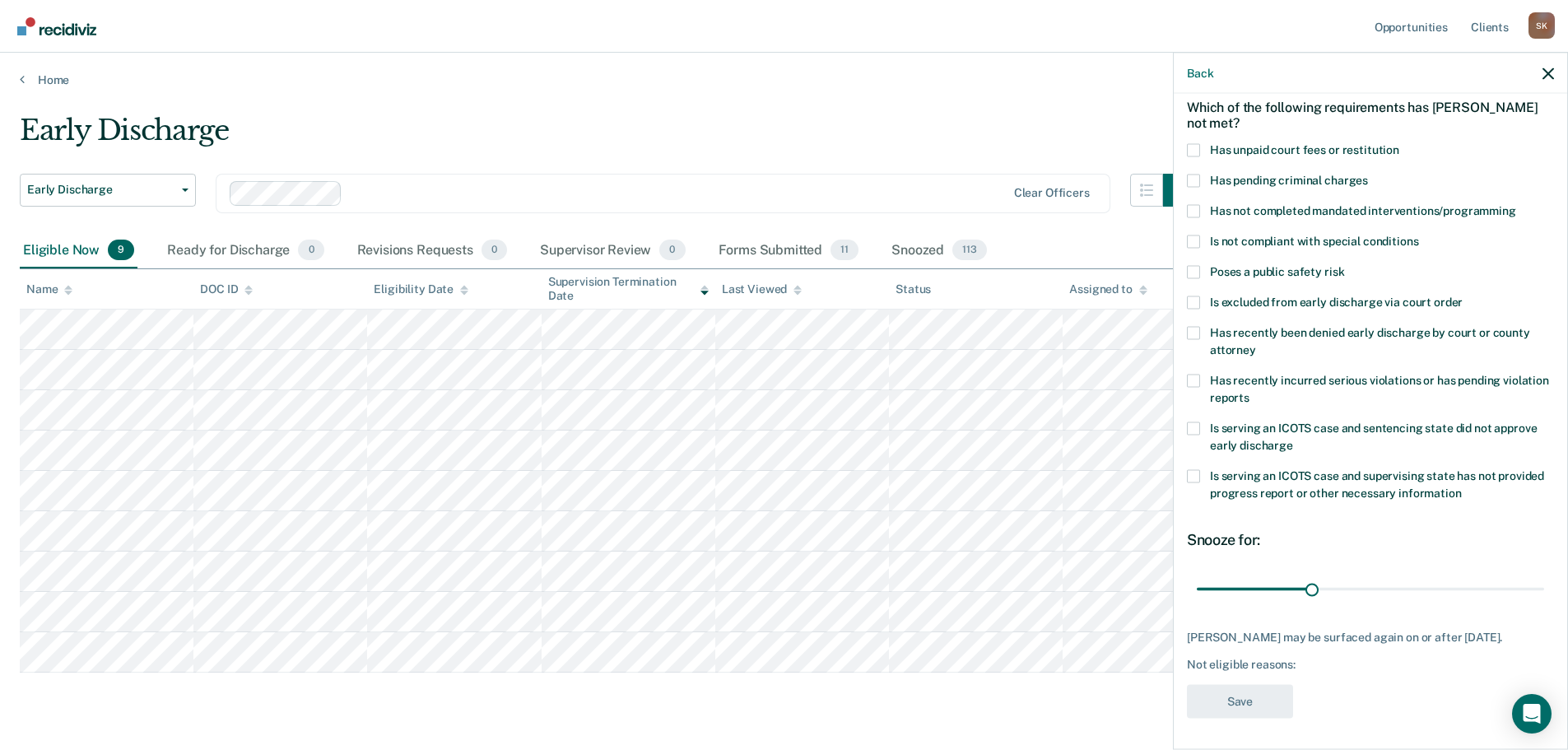
click at [1210, 144] on span "Has unpaid court fees or restitution" at bounding box center [1304, 149] width 189 height 13
click at [1399, 144] on input "Has unpaid court fees or restitution" at bounding box center [1399, 144] width 0 height 0
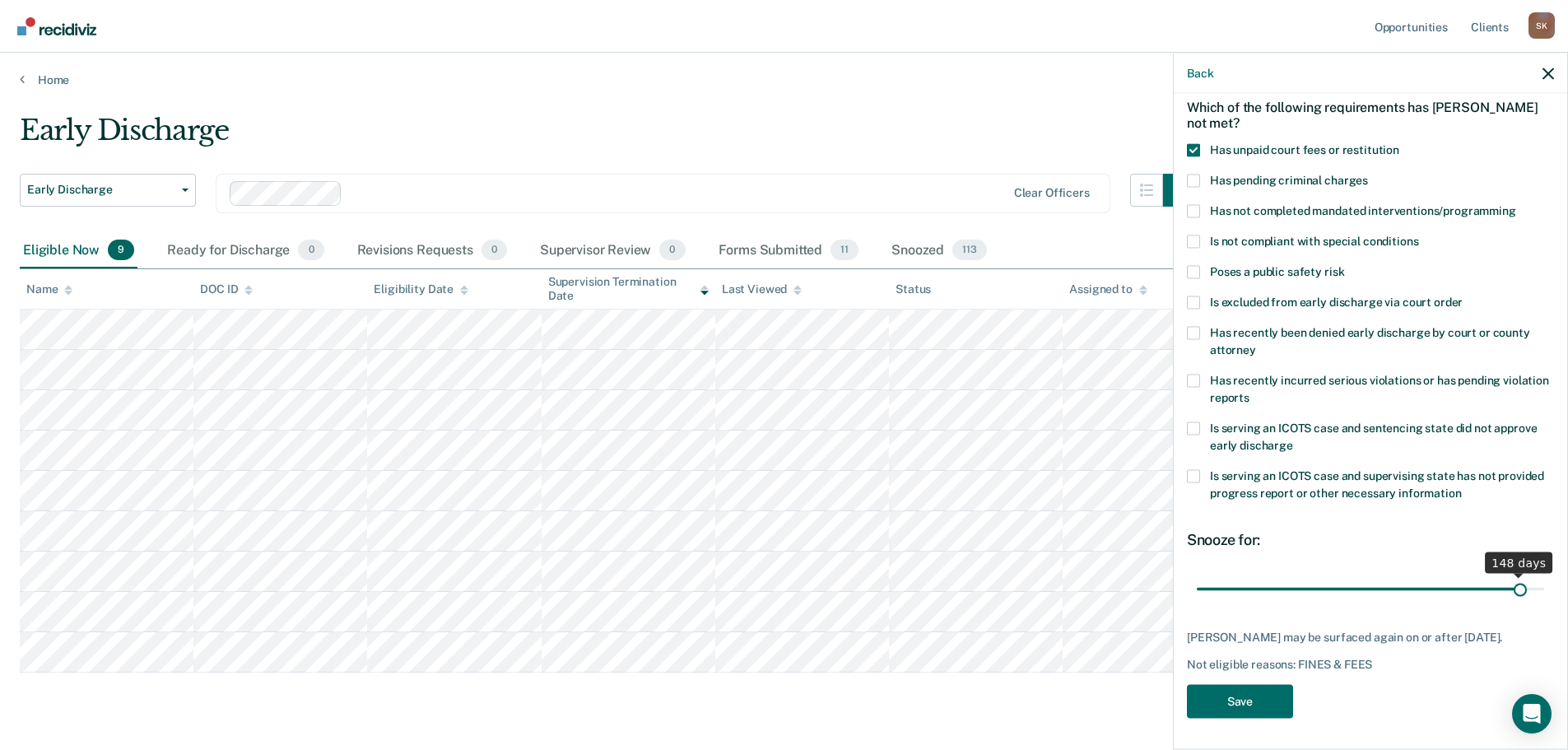
drag, startPoint x: 1264, startPoint y: 588, endPoint x: 1508, endPoint y: 583, distance: 244.1
click at [1508, 583] on input "range" at bounding box center [1370, 589] width 348 height 29
type input "146"
click at [1258, 716] on button "Save" at bounding box center [1239, 701] width 106 height 34
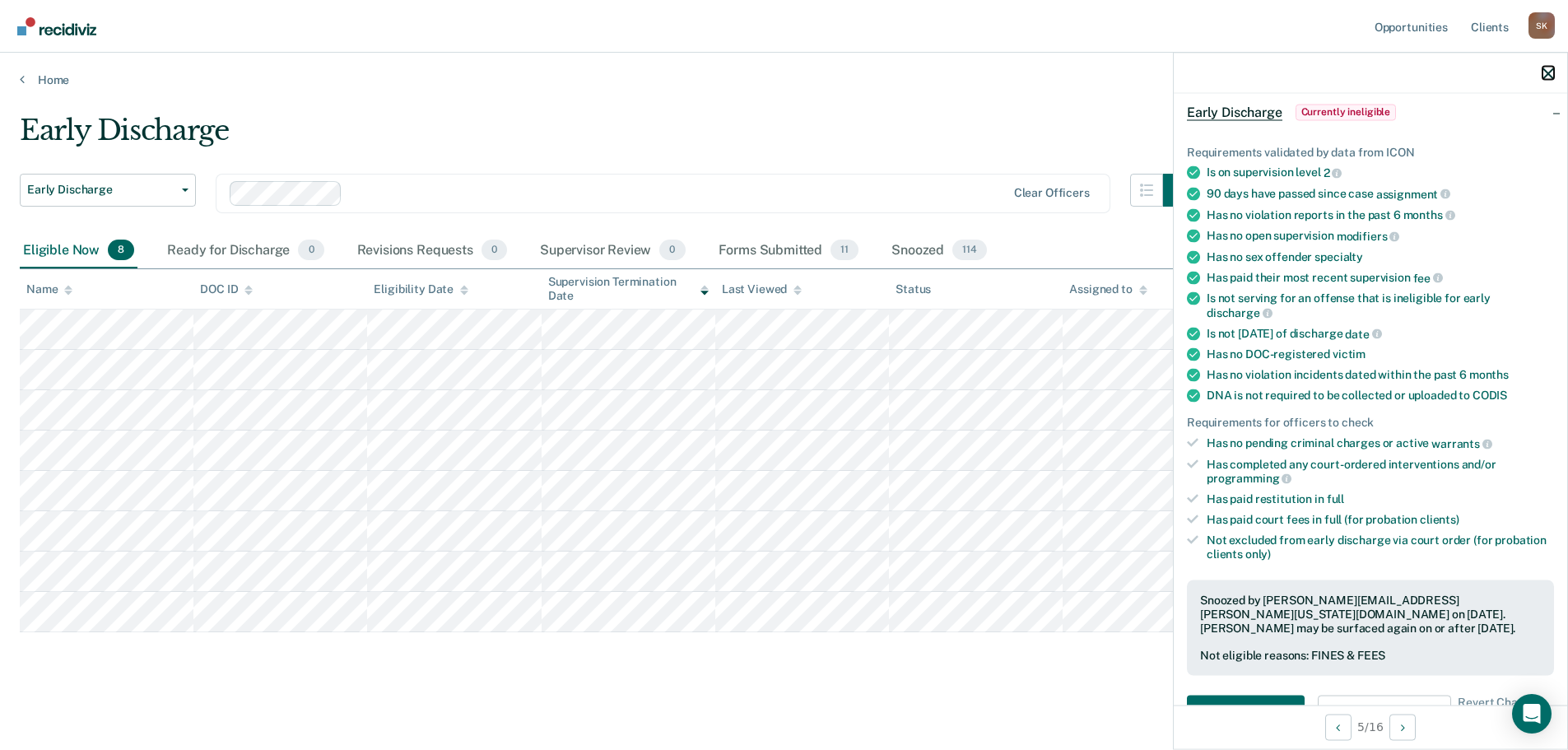
click at [1552, 74] on icon "button" at bounding box center [1547, 73] width 12 height 12
